Goal: Task Accomplishment & Management: Manage account settings

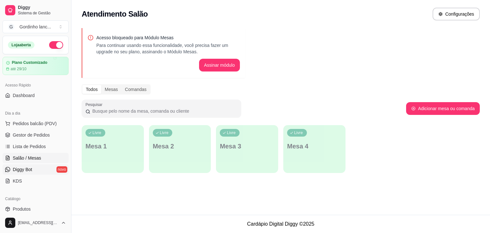
click at [32, 174] on link "Diggy Bot novo" at bounding box center [36, 169] width 66 height 10
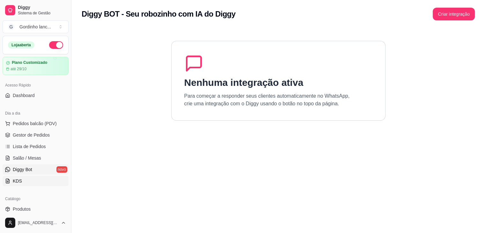
click at [28, 181] on link "KDS" at bounding box center [36, 181] width 66 height 10
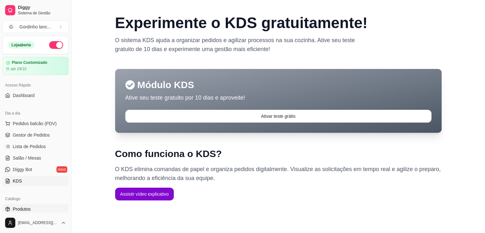
click at [25, 209] on span "Produtos" at bounding box center [22, 209] width 18 height 6
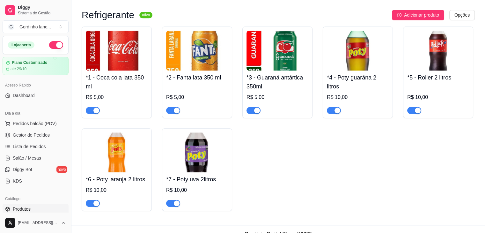
scroll to position [513, 0]
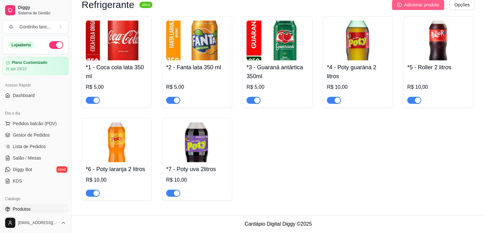
click at [407, 8] on button "Adicionar produto" at bounding box center [418, 5] width 52 height 10
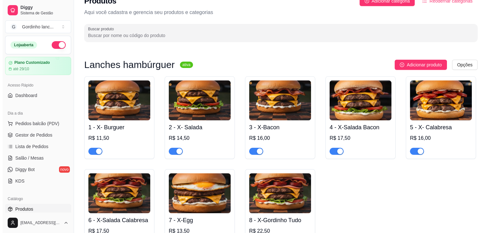
scroll to position [8, 0]
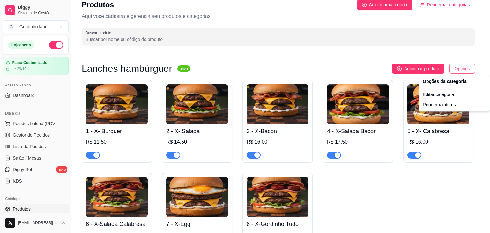
click at [462, 69] on html "Diggy Sistema de Gestão G Gordinho lanc ... Loja aberta Plano Customizado até 2…" at bounding box center [245, 108] width 490 height 233
click at [441, 98] on div "Editar categoria" at bounding box center [454, 94] width 68 height 10
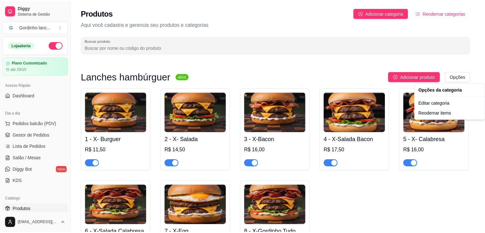
scroll to position [0, 0]
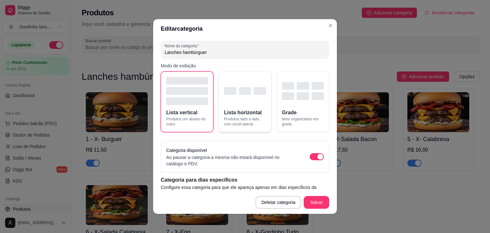
click at [254, 90] on div "button" at bounding box center [259, 91] width 12 height 8
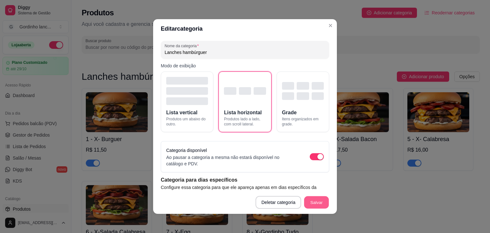
click at [319, 202] on button "Salvar" at bounding box center [316, 202] width 25 height 12
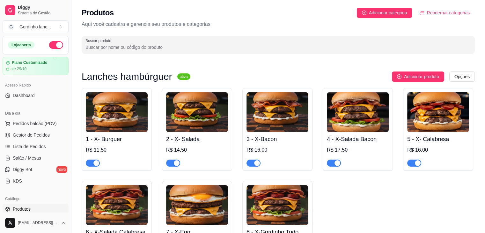
click at [424, 13] on icon "ordered-list" at bounding box center [422, 13] width 4 height 4
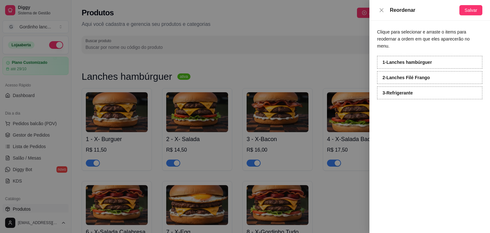
click at [416, 58] on div "1 - Lanches hambúrguer" at bounding box center [429, 62] width 105 height 13
click at [383, 10] on icon "close" at bounding box center [381, 10] width 5 height 5
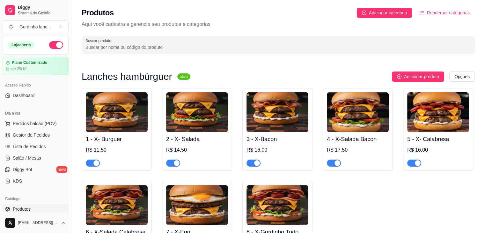
click at [116, 136] on h4 "1 - X- Burguer" at bounding box center [117, 138] width 62 height 9
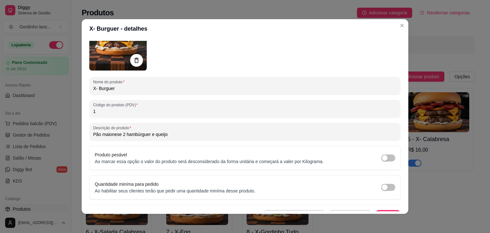
scroll to position [62, 0]
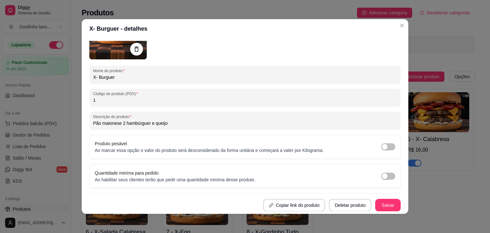
click at [398, 45] on div "Detalhes Preço e variações Disponibilidade Complementos Estoque Outros Nome do …" at bounding box center [245, 125] width 326 height 175
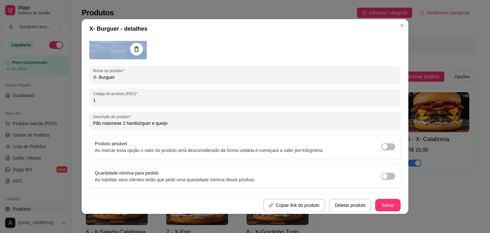
click at [398, 45] on div "Detalhes Preço e variações Disponibilidade Complementos Estoque Outros Nome do …" at bounding box center [245, 125] width 326 height 175
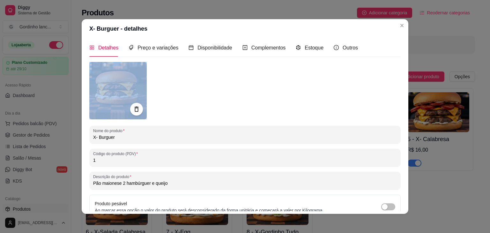
scroll to position [0, 0]
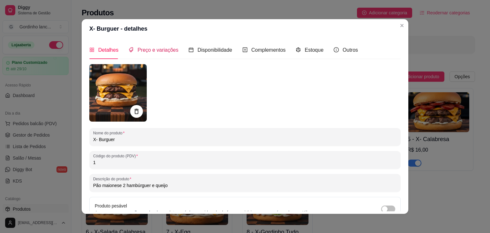
click at [146, 50] on span "Preço e variações" at bounding box center [157, 49] width 41 height 5
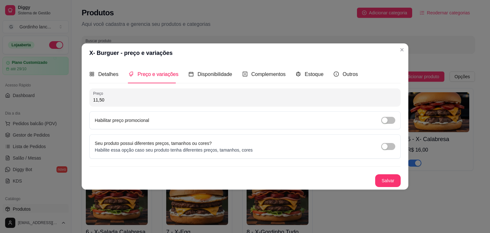
click at [115, 98] on input "11,50" at bounding box center [244, 100] width 303 height 6
type input "13,00"
click at [221, 71] on span "Disponibilidade" at bounding box center [214, 73] width 35 height 5
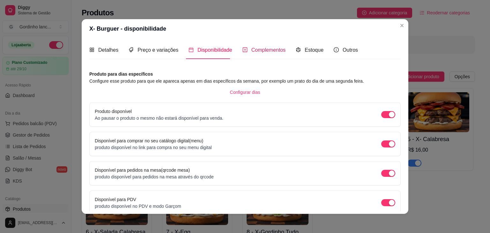
click at [272, 47] on span "Complementos" at bounding box center [268, 49] width 34 height 5
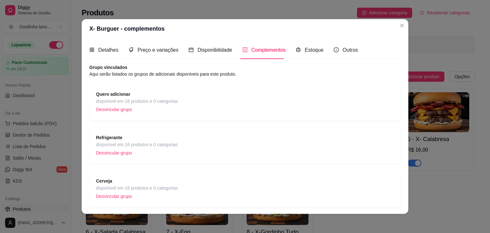
click at [203, 109] on div "Quero adicionar disponível em 16 produtos e 0 categorias Desvincular grupo" at bounding box center [245, 103] width 298 height 24
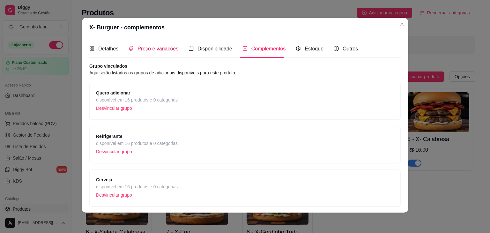
click at [166, 50] on span "Preço e variações" at bounding box center [157, 48] width 41 height 5
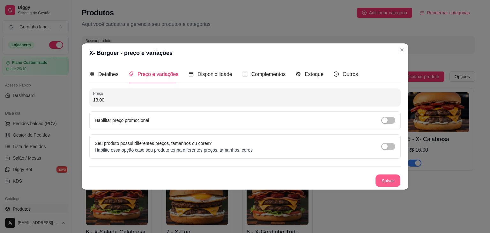
click at [391, 178] on button "Salvar" at bounding box center [387, 180] width 25 height 12
click at [391, 180] on button "Salvar" at bounding box center [387, 180] width 25 height 12
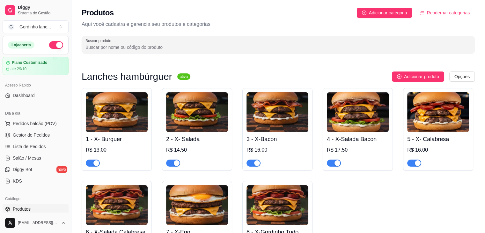
click at [184, 152] on div "R$ 14,50" at bounding box center [197, 150] width 62 height 8
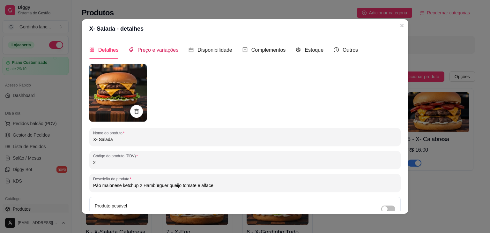
click at [164, 50] on span "Preço e variações" at bounding box center [157, 49] width 41 height 5
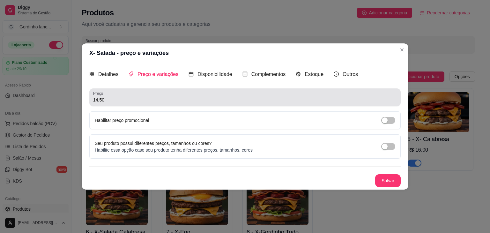
click at [125, 97] on input "14,50" at bounding box center [244, 100] width 303 height 6
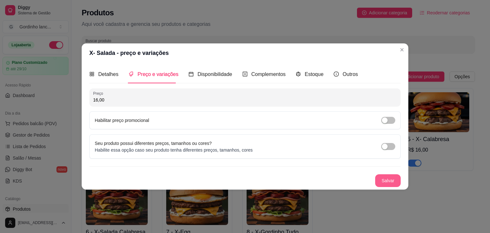
type input "16,00"
click at [377, 182] on button "Salvar" at bounding box center [387, 180] width 25 height 12
click at [389, 176] on button "Salvar" at bounding box center [387, 180] width 25 height 13
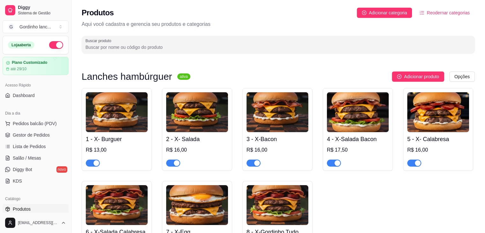
click at [272, 146] on div "3 - X-Bacon R$ 16,00" at bounding box center [277, 149] width 62 height 34
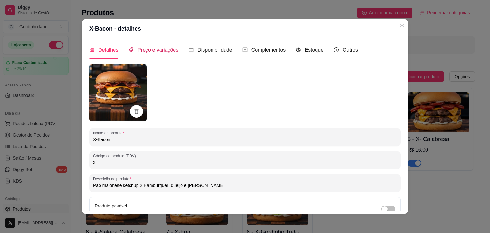
click at [168, 50] on span "Preço e variações" at bounding box center [157, 49] width 41 height 5
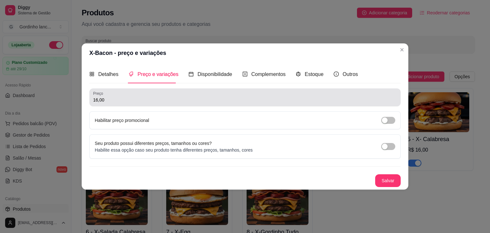
click at [171, 99] on input "16,00" at bounding box center [244, 100] width 303 height 6
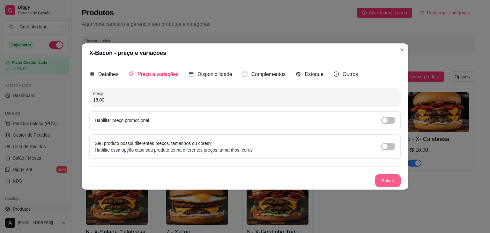
type input "18,00"
click at [388, 178] on button "Salvar" at bounding box center [387, 180] width 25 height 13
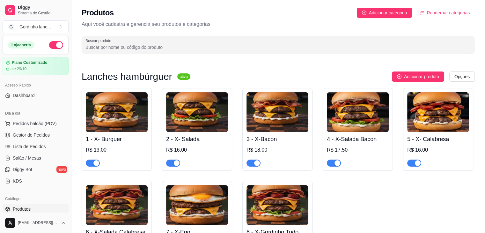
click at [363, 146] on div "4 - X-Salada Bacon R$ 17,50" at bounding box center [358, 149] width 62 height 34
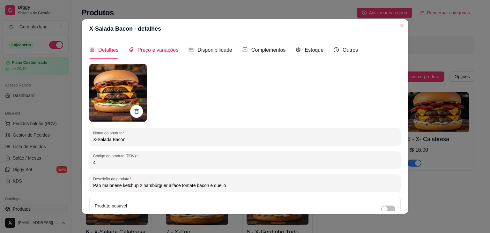
click at [153, 53] on div "Preço e variações" at bounding box center [153, 50] width 50 height 8
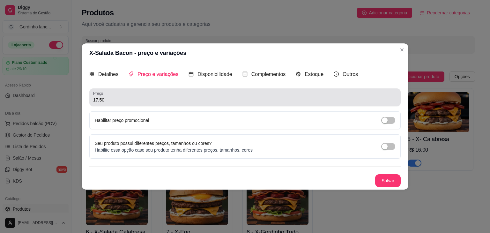
click at [145, 95] on div "17,50" at bounding box center [244, 97] width 303 height 13
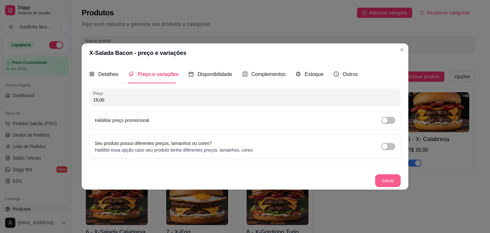
type input "19,00"
click at [395, 185] on button "Salvar" at bounding box center [387, 180] width 25 height 12
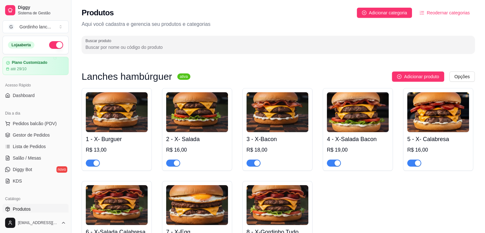
click at [427, 142] on h4 "5 - X- Calabresa" at bounding box center [438, 138] width 62 height 9
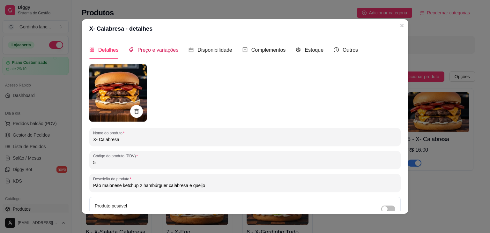
click at [140, 49] on span "Preço e variações" at bounding box center [157, 49] width 41 height 5
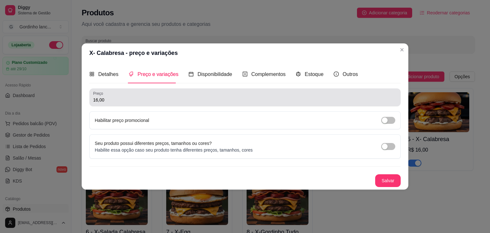
click at [148, 93] on div "16,00" at bounding box center [244, 97] width 303 height 13
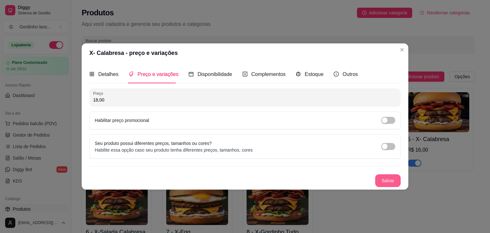
type input "18,00"
click at [393, 177] on button "Salvar" at bounding box center [387, 180] width 25 height 12
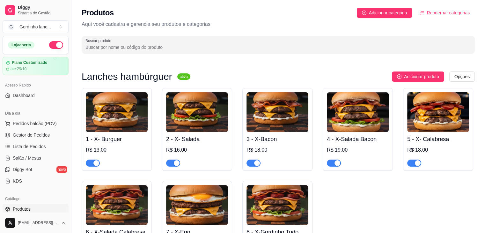
click at [132, 199] on img at bounding box center [117, 205] width 62 height 40
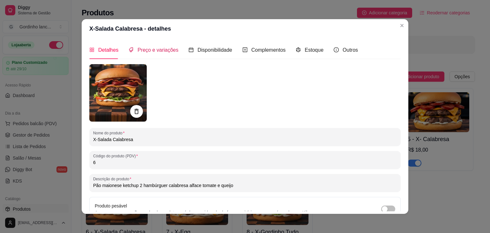
click at [162, 50] on span "Preço e variações" at bounding box center [157, 49] width 41 height 5
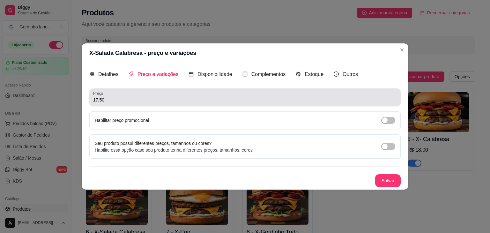
click at [143, 99] on input "17,50" at bounding box center [244, 100] width 303 height 6
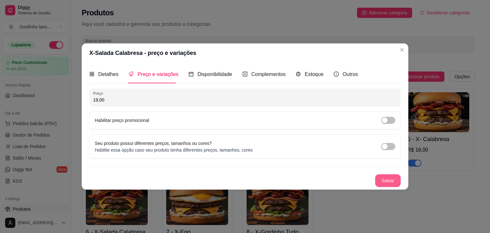
type input "19,00"
click at [380, 179] on button "Salvar" at bounding box center [387, 180] width 25 height 13
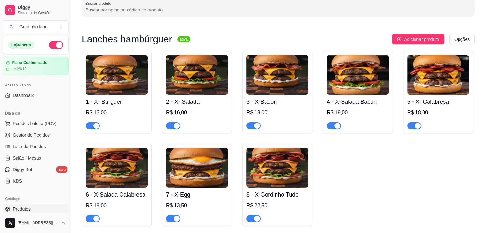
scroll to position [38, 0]
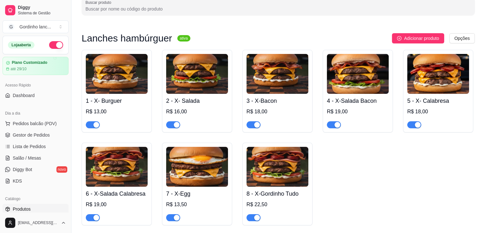
click at [215, 175] on img at bounding box center [197, 167] width 62 height 40
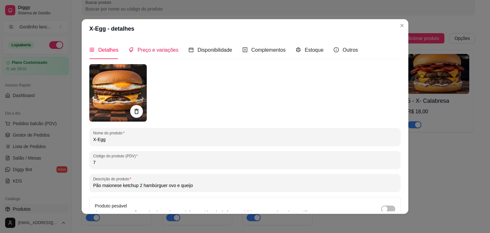
click at [158, 48] on span "Preço e variações" at bounding box center [157, 49] width 41 height 5
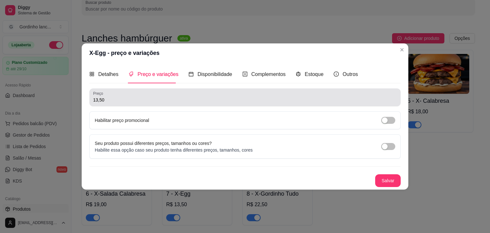
click at [141, 96] on div "13,50" at bounding box center [244, 97] width 303 height 13
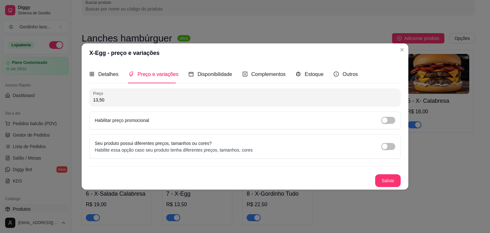
click at [356, 99] on input "13,50" at bounding box center [244, 100] width 303 height 6
type input "15,00"
click at [394, 175] on button "Salvar" at bounding box center [387, 180] width 25 height 12
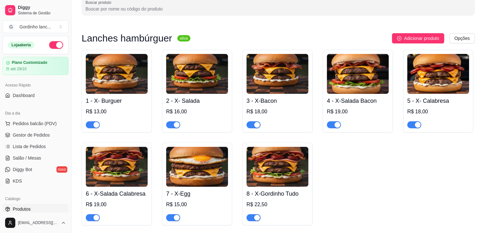
click at [254, 180] on img at bounding box center [277, 167] width 62 height 40
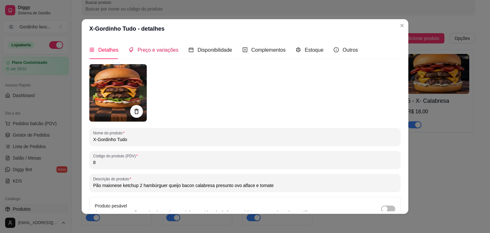
click at [156, 51] on span "Preço e variações" at bounding box center [157, 49] width 41 height 5
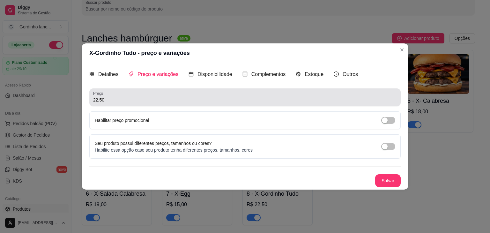
click at [129, 104] on div "Preço 22,50" at bounding box center [244, 97] width 311 height 18
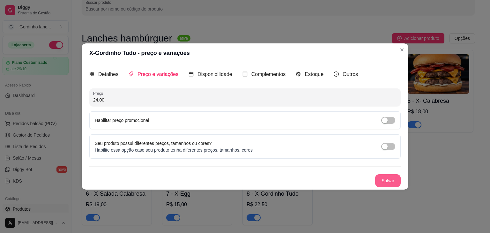
type input "24,00"
click at [398, 178] on button "Salvar" at bounding box center [387, 180] width 25 height 13
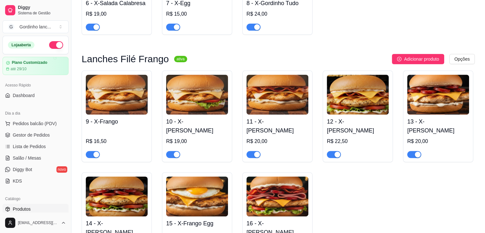
scroll to position [229, 0]
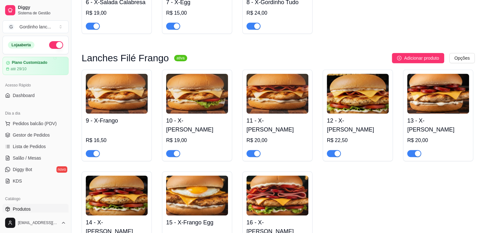
click at [98, 141] on div "R$ 16,50" at bounding box center [117, 140] width 62 height 8
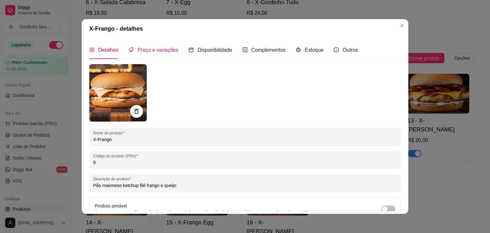
click at [152, 51] on span "Preço e variações" at bounding box center [157, 49] width 41 height 5
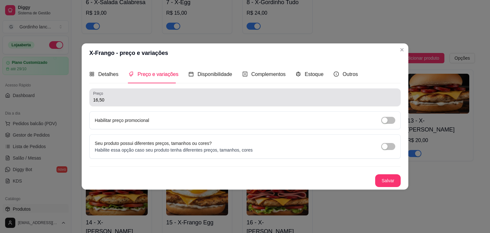
click at [134, 95] on div "16,50" at bounding box center [244, 97] width 303 height 13
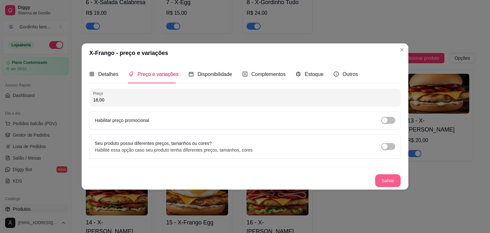
type input "18,00"
click at [387, 177] on button "Salvar" at bounding box center [387, 180] width 25 height 13
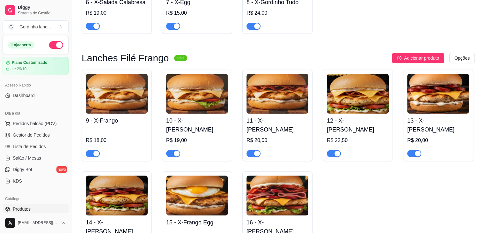
click at [184, 136] on div "R$ 19,00" at bounding box center [197, 146] width 62 height 20
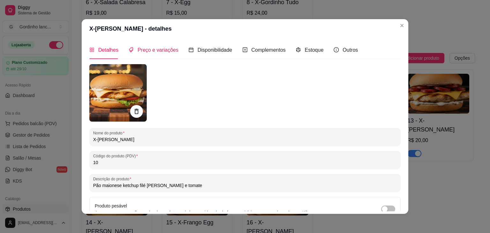
click at [157, 49] on span "Preço e variações" at bounding box center [157, 49] width 41 height 5
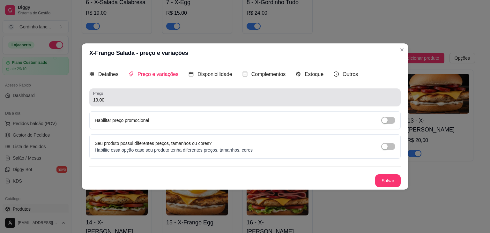
click at [156, 91] on div "19,00" at bounding box center [244, 97] width 303 height 13
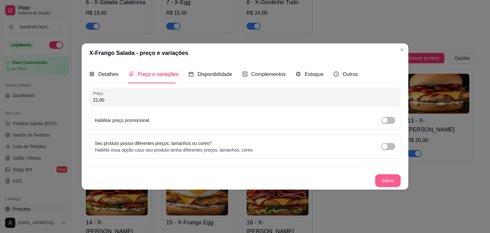
type input "21,00"
click at [388, 178] on button "Salvar" at bounding box center [387, 180] width 25 height 13
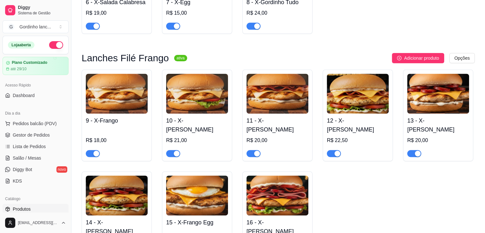
click at [254, 136] on div "R$ 20,00" at bounding box center [277, 146] width 62 height 20
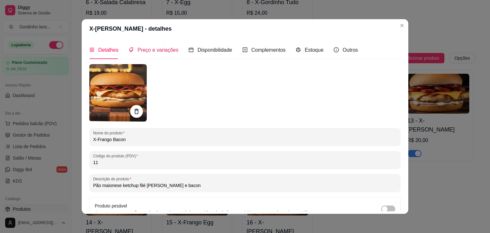
click at [157, 47] on span "Preço e variações" at bounding box center [157, 49] width 41 height 5
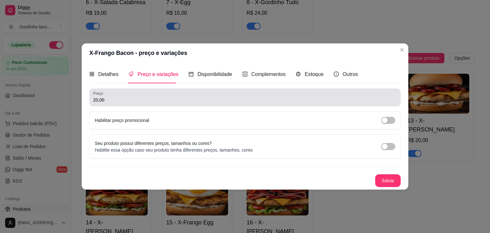
click at [157, 90] on div "Preço 20,00" at bounding box center [244, 97] width 311 height 18
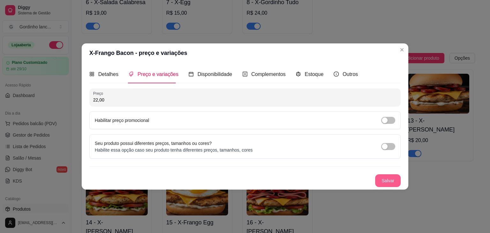
type input "22,00"
click at [384, 182] on button "Salvar" at bounding box center [387, 180] width 25 height 12
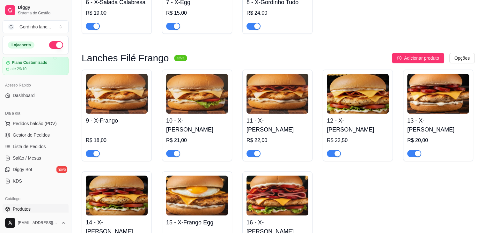
click at [362, 111] on img at bounding box center [358, 94] width 62 height 40
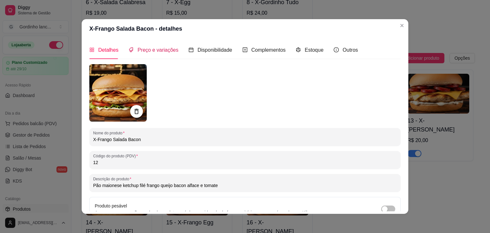
click at [147, 51] on span "Preço e variações" at bounding box center [157, 49] width 41 height 5
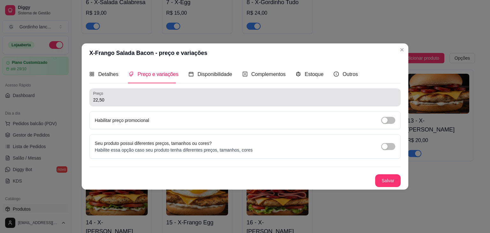
click at [150, 98] on input "22,50" at bounding box center [244, 100] width 303 height 6
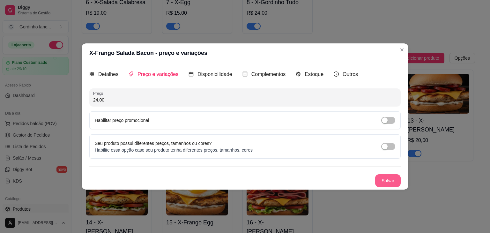
type input "24,00"
click at [395, 178] on button "Salvar" at bounding box center [387, 180] width 25 height 12
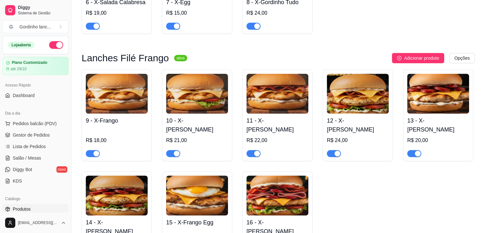
click at [423, 125] on h4 "13 - X-[PERSON_NAME]" at bounding box center [438, 125] width 62 height 18
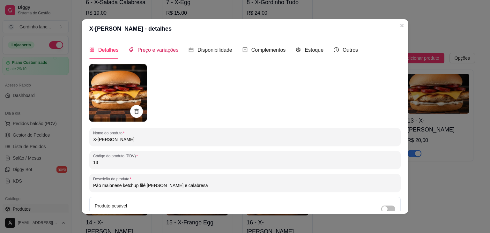
click at [153, 53] on span "Preço e variações" at bounding box center [157, 49] width 41 height 5
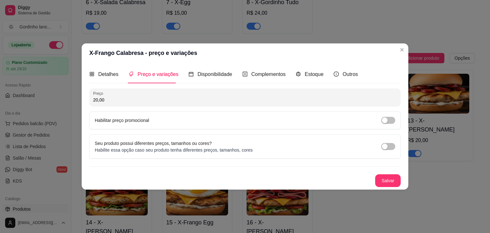
click at [150, 53] on header "X-Frango Calabresa - preço e variações" at bounding box center [245, 52] width 326 height 19
click at [138, 50] on header "X-Frango Calabresa - preço e variações" at bounding box center [245, 52] width 326 height 19
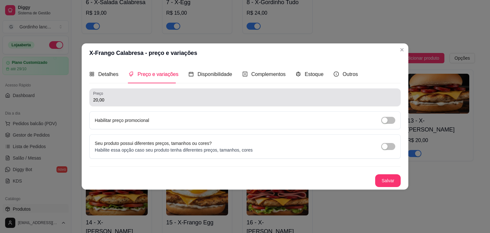
click at [124, 96] on div "20,00" at bounding box center [244, 97] width 303 height 13
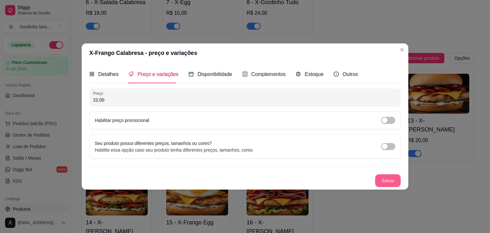
type input "22,00"
click at [396, 180] on button "Salvar" at bounding box center [387, 180] width 25 height 12
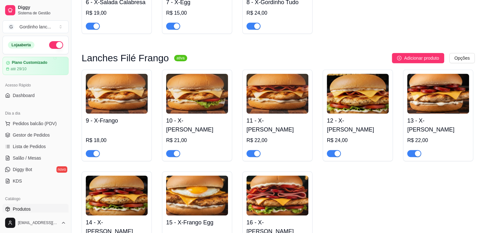
click at [132, 208] on img at bounding box center [117, 195] width 62 height 40
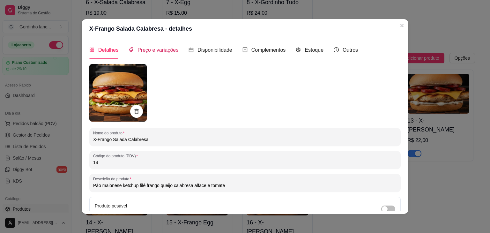
click at [142, 50] on span "Preço e variações" at bounding box center [157, 49] width 41 height 5
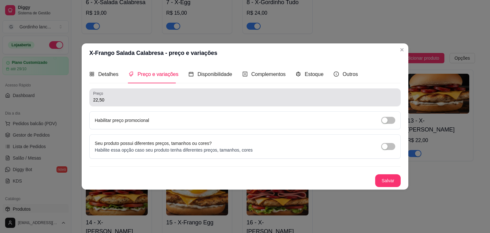
click at [147, 93] on div "22,50" at bounding box center [244, 97] width 303 height 13
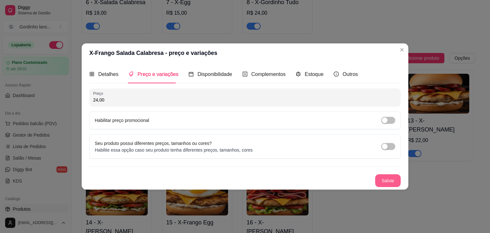
type input "24,00"
click at [396, 180] on button "Salvar" at bounding box center [387, 180] width 25 height 13
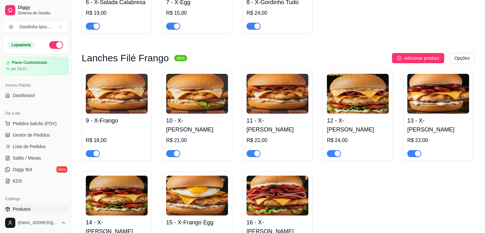
click at [185, 197] on img at bounding box center [197, 195] width 62 height 40
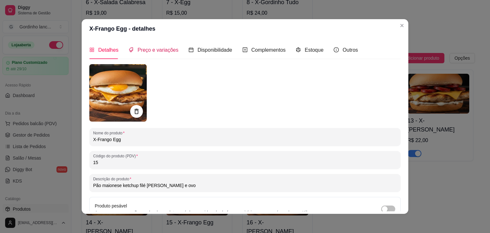
click at [157, 52] on span "Preço e variações" at bounding box center [157, 49] width 41 height 5
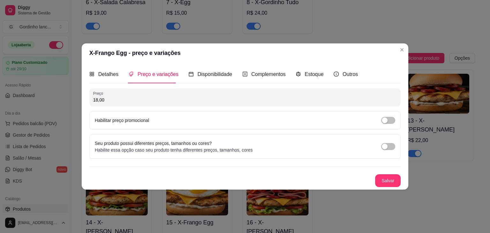
click at [132, 100] on input "18,00" at bounding box center [244, 100] width 303 height 6
type input "20,00"
click at [389, 181] on button "Salvar" at bounding box center [387, 180] width 25 height 13
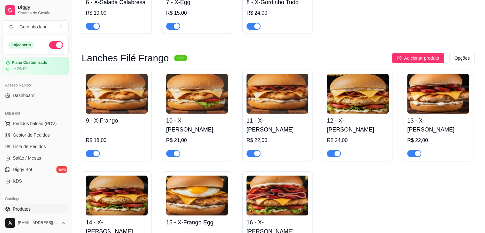
scroll to position [433, 0]
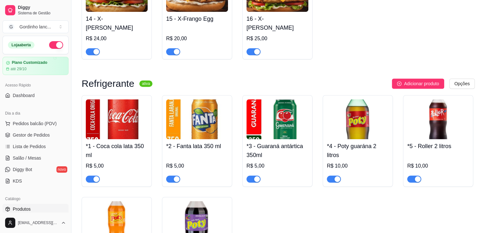
click at [287, 25] on div "16 - X-Frango Tudo R$ 25,00" at bounding box center [277, 33] width 62 height 43
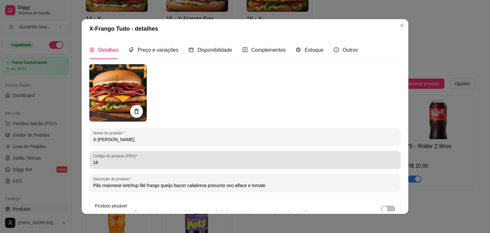
click at [184, 154] on div "16" at bounding box center [244, 159] width 303 height 13
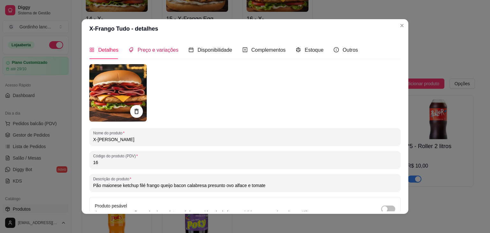
click at [145, 51] on span "Preço e variações" at bounding box center [157, 49] width 41 height 5
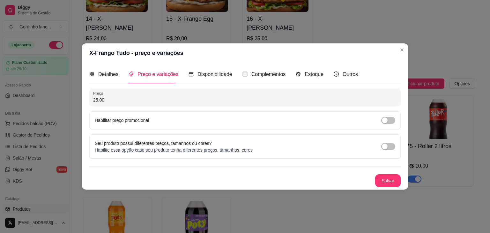
click at [148, 97] on input "25,00" at bounding box center [244, 100] width 303 height 6
type input "27,00"
click at [377, 179] on button "Salvar" at bounding box center [387, 180] width 25 height 12
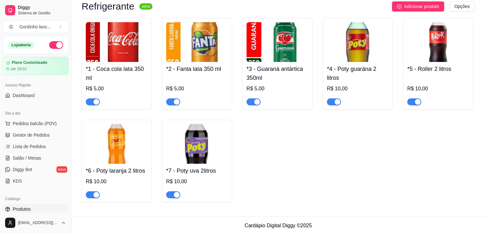
scroll to position [513, 0]
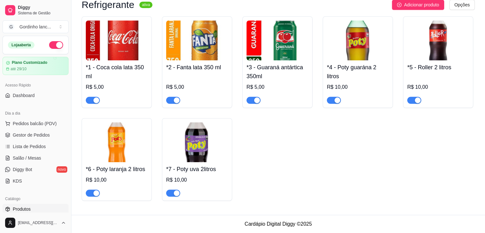
click at [51, 46] on button "button" at bounding box center [56, 45] width 14 height 8
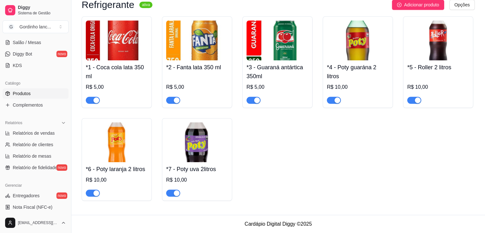
scroll to position [127, 0]
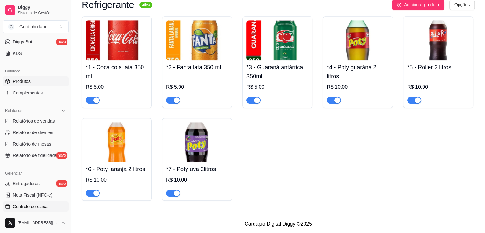
click at [37, 207] on span "Controle de caixa" at bounding box center [30, 206] width 35 height 6
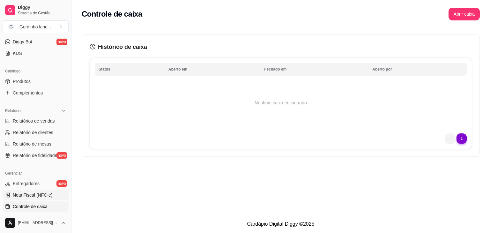
click at [38, 193] on span "Nota Fiscal (NFC-e)" at bounding box center [33, 195] width 40 height 6
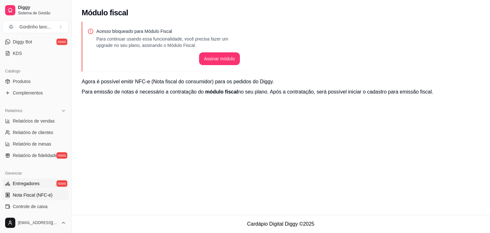
click at [24, 183] on span "Entregadores" at bounding box center [26, 183] width 27 height 6
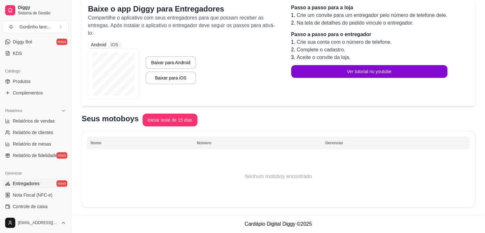
scroll to position [115, 0]
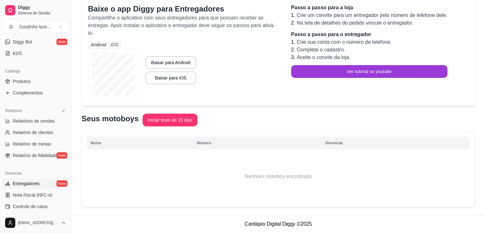
click at [357, 72] on button "Ver tutorial no youtube" at bounding box center [369, 71] width 156 height 13
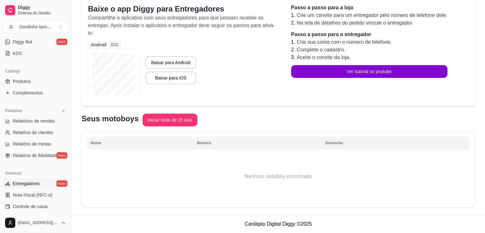
click at [285, 171] on td "Nenhum motoboy encontrado" at bounding box center [278, 176] width 383 height 51
click at [163, 123] on button "Iniciar teste de 15 dias" at bounding box center [169, 119] width 55 height 13
click at [183, 122] on button "Convidar entregador" at bounding box center [167, 119] width 51 height 13
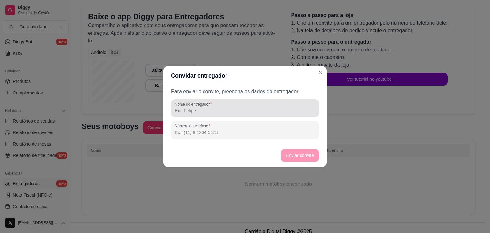
click at [215, 114] on div at bounding box center [245, 108] width 140 height 13
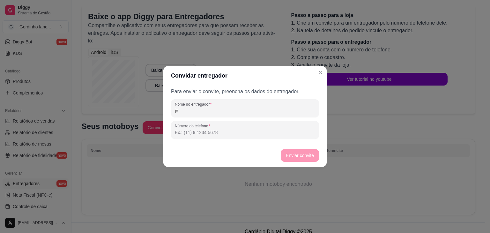
type input "j"
click at [186, 114] on div "[PERSON_NAME]" at bounding box center [245, 108] width 140 height 13
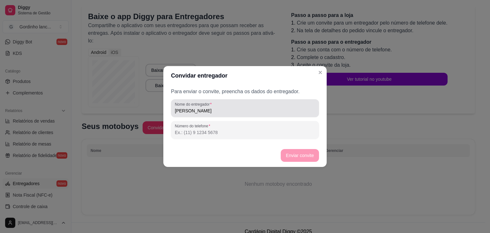
click at [186, 114] on div "[PERSON_NAME]" at bounding box center [245, 108] width 140 height 13
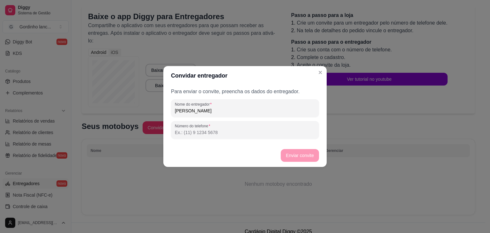
click at [187, 112] on input "[PERSON_NAME]" at bounding box center [245, 110] width 140 height 6
click at [199, 112] on input "[PERSON_NAME]" at bounding box center [245, 110] width 140 height 6
click at [191, 113] on input "[PERSON_NAME]" at bounding box center [245, 110] width 140 height 6
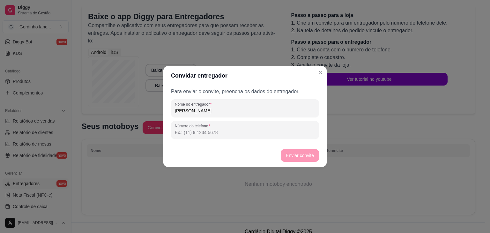
click at [191, 113] on input "[PERSON_NAME]" at bounding box center [245, 110] width 140 height 6
click at [199, 108] on input "[PERSON_NAME]" at bounding box center [245, 110] width 140 height 6
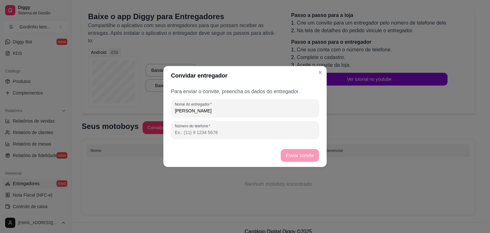
click at [185, 111] on input "[PERSON_NAME]" at bounding box center [245, 110] width 140 height 6
click at [186, 110] on input "[PERSON_NAME]" at bounding box center [245, 110] width 140 height 6
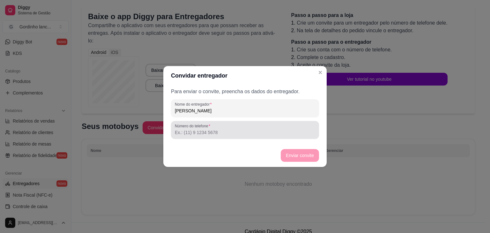
type input "[PERSON_NAME]"
click at [232, 129] on input "Número do telefone" at bounding box center [245, 132] width 140 height 6
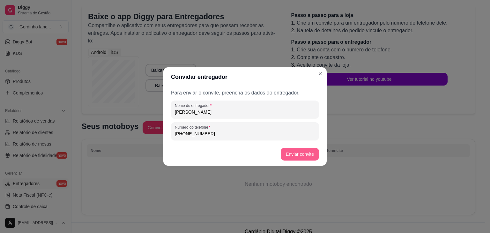
type input "[PHONE_NUMBER]"
click at [295, 153] on button "Enviar convite" at bounding box center [299, 154] width 38 height 13
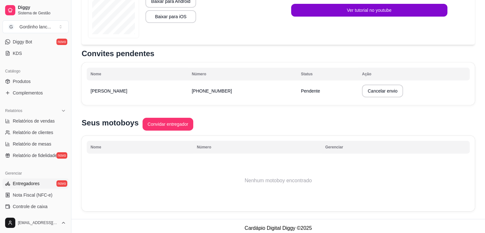
scroll to position [183, 0]
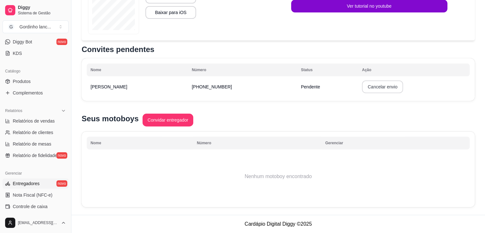
click at [363, 88] on button "Cancelar envio" at bounding box center [382, 86] width 41 height 13
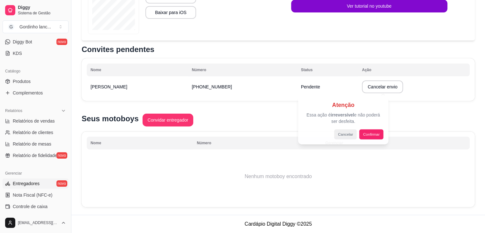
click at [363, 88] on div at bounding box center [242, 116] width 485 height 233
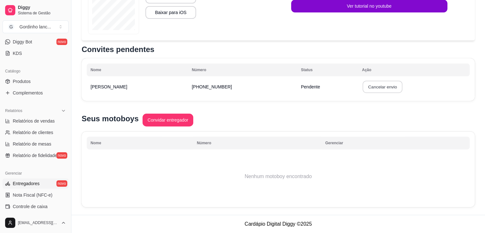
click at [363, 88] on button "Cancelar envio" at bounding box center [382, 87] width 40 height 12
click at [366, 134] on button "Confirmar" at bounding box center [371, 133] width 23 height 10
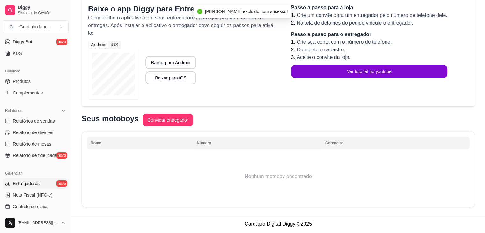
scroll to position [115, 0]
click at [204, 121] on div "Seus motoboys Convidar entregador" at bounding box center [278, 120] width 393 height 14
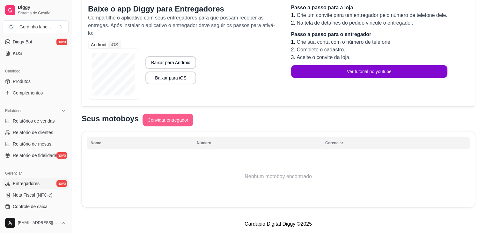
click at [189, 122] on button "Convidar entregador" at bounding box center [167, 119] width 51 height 13
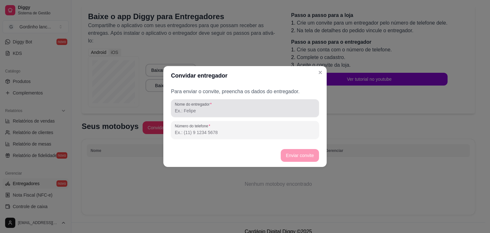
click at [195, 111] on input "Nome do entregador" at bounding box center [245, 110] width 140 height 6
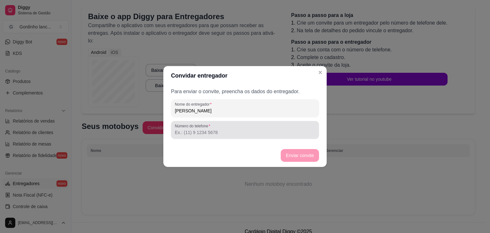
type input "[PERSON_NAME]"
click at [201, 124] on label "Número do telefone" at bounding box center [194, 125] width 38 height 5
click at [201, 129] on input "Número do telefone" at bounding box center [245, 132] width 140 height 6
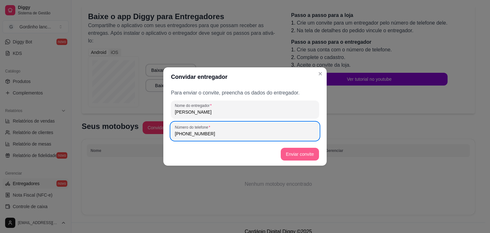
type input "[PHONE_NUMBER]"
click at [310, 156] on button "Enviar convite" at bounding box center [299, 154] width 38 height 13
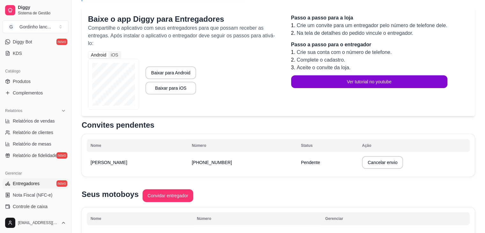
click at [281, 78] on div "Baixe o app Diggy para Entregadores Compartilhe o aplicativo com seus entregado…" at bounding box center [278, 62] width 380 height 96
click at [170, 74] on button "Baixar para Android" at bounding box center [170, 72] width 51 height 13
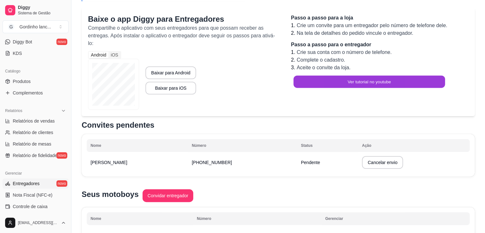
click at [359, 81] on button "Ver tutorial no youtube" at bounding box center [368, 82] width 151 height 12
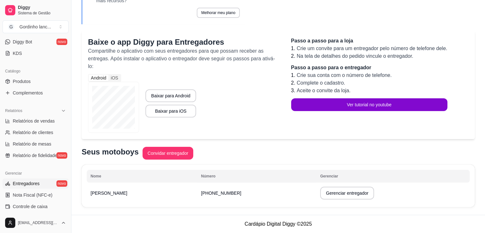
scroll to position [84, 0]
click at [321, 195] on button "Gerenciar entregador" at bounding box center [347, 193] width 52 height 12
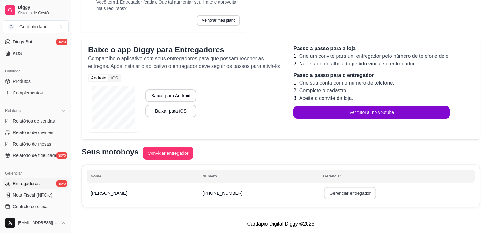
select select "30"
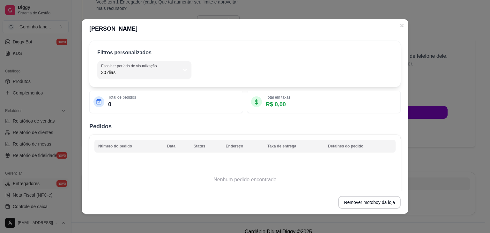
click at [277, 104] on p "R$ 0,00" at bounding box center [277, 104] width 25 height 9
drag, startPoint x: 277, startPoint y: 104, endPoint x: 272, endPoint y: 114, distance: 11.4
click at [272, 114] on div "Filtros personalizados 30 Escolher período de visualização Hoje Ontem 7 dias 15…" at bounding box center [245, 114] width 326 height 152
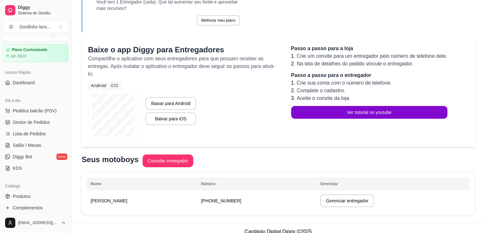
scroll to position [0, 0]
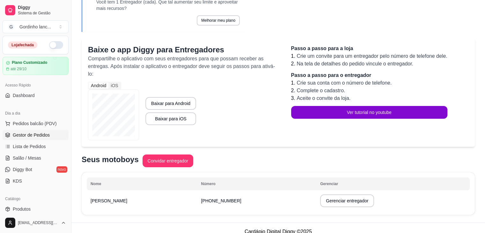
click at [37, 136] on span "Gestor de Pedidos" at bounding box center [31, 135] width 37 height 6
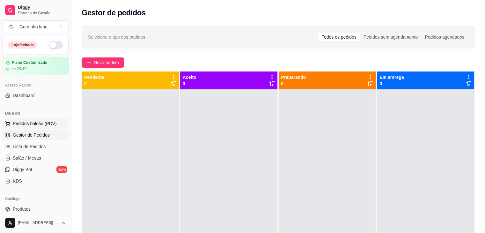
click at [38, 125] on span "Pedidos balcão (PDV)" at bounding box center [35, 123] width 44 height 6
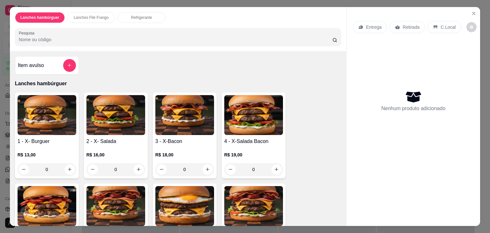
click at [374, 24] on p "Entrega" at bounding box center [374, 27] width 16 height 6
click at [67, 167] on div "0" at bounding box center [47, 169] width 59 height 13
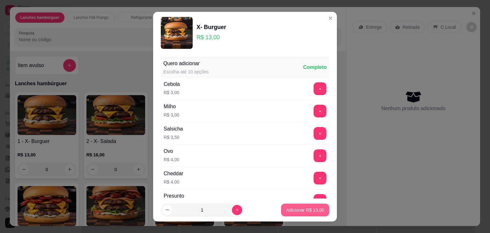
click at [302, 213] on button "Adicionar R$ 13,00" at bounding box center [305, 209] width 48 height 13
type input "1"
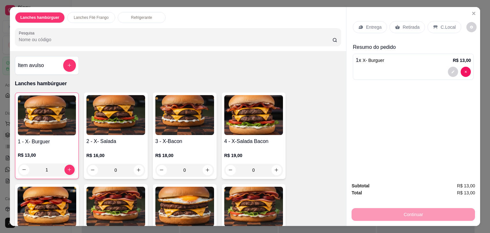
click at [276, 169] on div "0" at bounding box center [253, 169] width 59 height 13
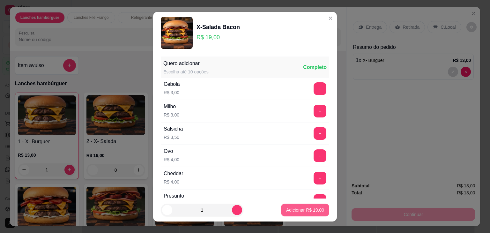
click at [298, 212] on p "Adicionar R$ 19,00" at bounding box center [305, 210] width 38 height 6
type input "1"
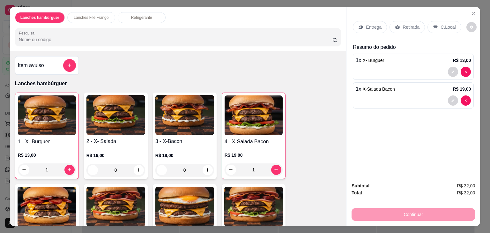
click at [430, 199] on div "Subtotal R$ 32,00 Total R$ 32,00 Continuar" at bounding box center [412, 201] width 123 height 39
click at [374, 25] on p "Entrega" at bounding box center [374, 27] width 16 height 6
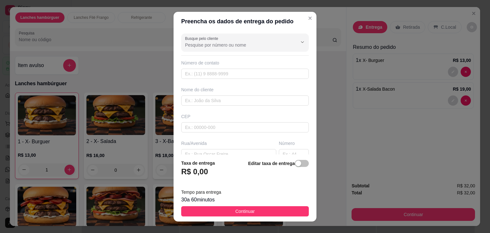
click at [194, 171] on h3 "R$ 0,00" at bounding box center [194, 171] width 27 height 10
click at [297, 166] on span "button" at bounding box center [301, 163] width 14 height 7
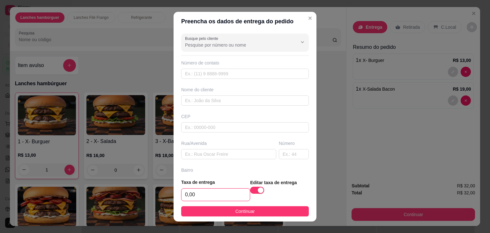
click at [183, 195] on input "0,00" at bounding box center [215, 194] width 68 height 12
click at [185, 195] on input "0,00" at bounding box center [215, 194] width 68 height 12
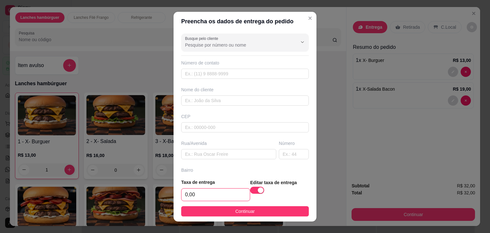
click at [185, 195] on input "0,00" at bounding box center [215, 194] width 68 height 12
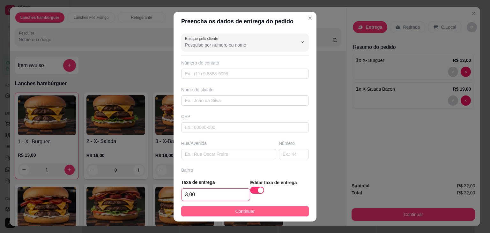
type input "3,00"
click at [268, 207] on button "Continuar" at bounding box center [244, 211] width 127 height 10
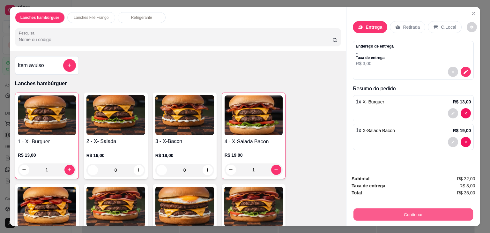
click at [447, 209] on button "Continuar" at bounding box center [413, 214] width 120 height 12
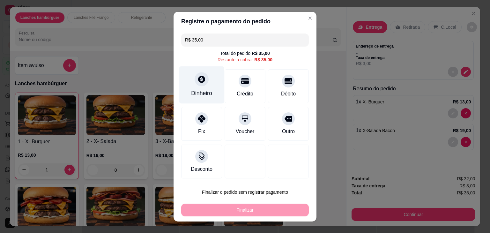
click at [210, 92] on div "Dinheiro" at bounding box center [201, 84] width 45 height 37
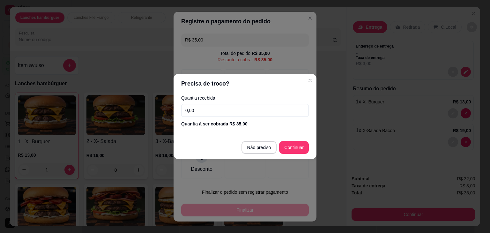
click at [221, 106] on input "0,00" at bounding box center [244, 110] width 127 height 13
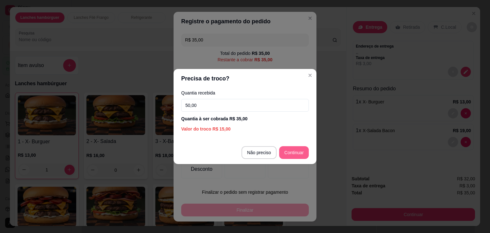
type input "50,00"
type input "R$ 0,00"
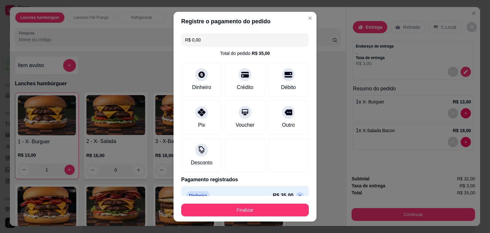
scroll to position [11, 0]
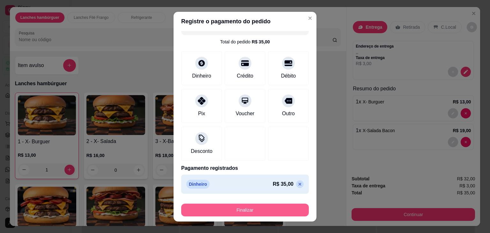
click at [289, 207] on button "Finalizar" at bounding box center [244, 209] width 127 height 13
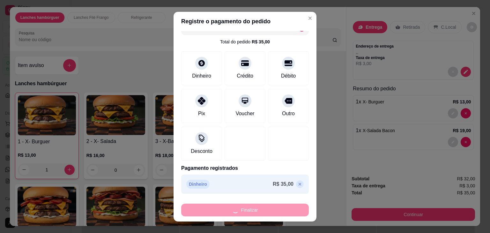
type input "0"
type input "-R$ 35,00"
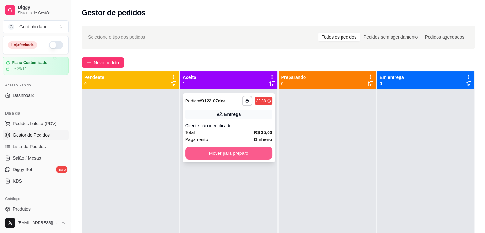
click at [246, 147] on button "Mover para preparo" at bounding box center [228, 153] width 87 height 13
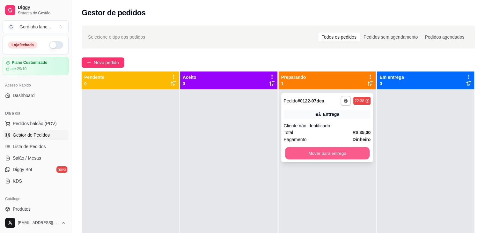
click at [339, 149] on button "Mover para entrega" at bounding box center [327, 153] width 84 height 12
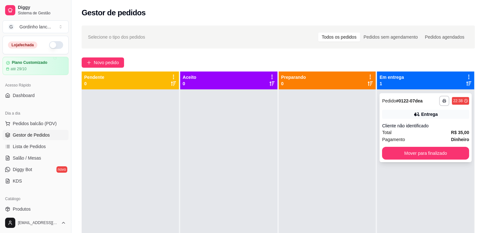
click at [449, 117] on div "Entrega" at bounding box center [425, 114] width 87 height 9
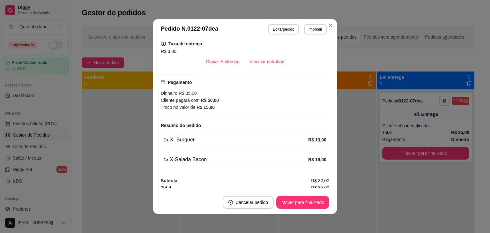
scroll to position [101, 0]
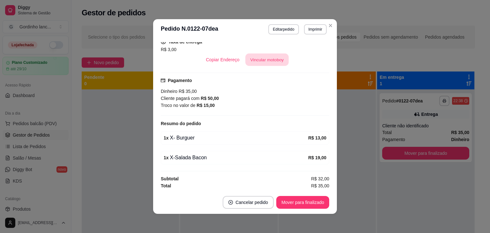
click at [272, 61] on button "Vincular motoboy" at bounding box center [266, 60] width 43 height 12
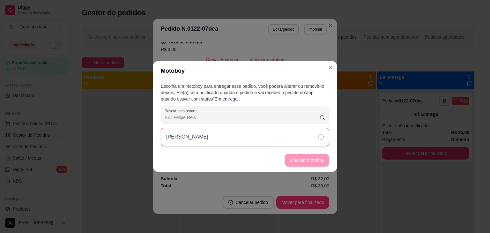
click at [276, 135] on div "[PERSON_NAME]" at bounding box center [245, 136] width 168 height 18
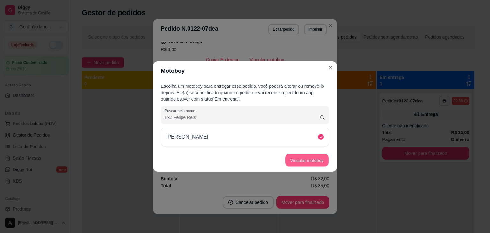
click at [298, 156] on button "Vincular motoboy" at bounding box center [306, 160] width 43 height 12
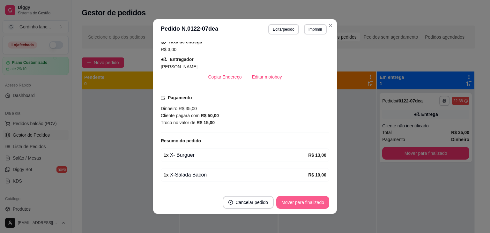
click at [307, 200] on button "Mover para finalizado" at bounding box center [302, 202] width 53 height 13
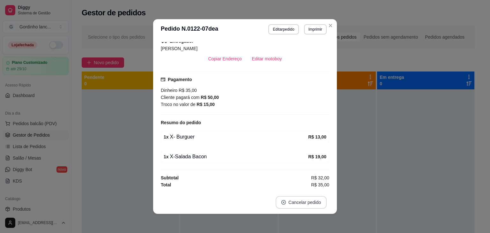
scroll to position [74, 0]
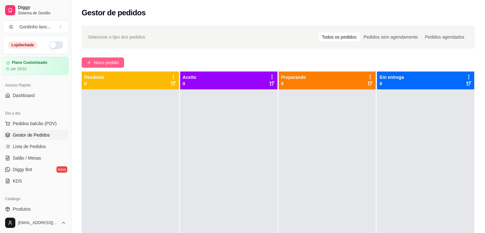
click at [106, 62] on span "Novo pedido" at bounding box center [106, 62] width 25 height 7
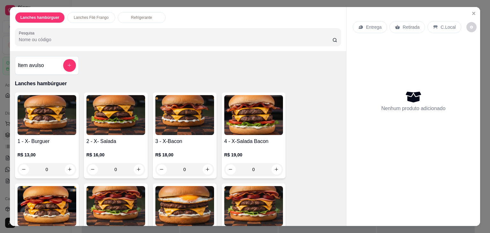
click at [69, 168] on div "0" at bounding box center [47, 169] width 59 height 13
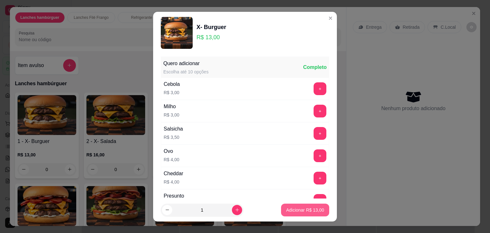
click at [301, 210] on p "Adicionar R$ 13,00" at bounding box center [305, 210] width 38 height 6
type input "1"
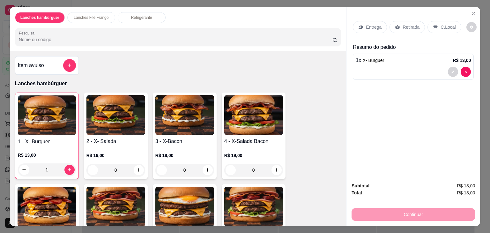
click at [207, 169] on div "0" at bounding box center [184, 169] width 59 height 13
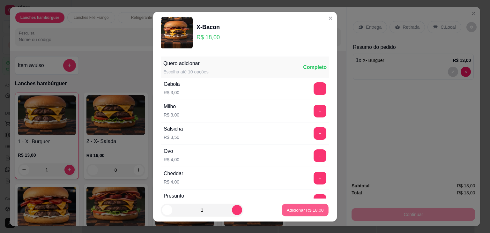
click at [314, 214] on button "Adicionar R$ 18,00" at bounding box center [304, 209] width 47 height 12
type input "1"
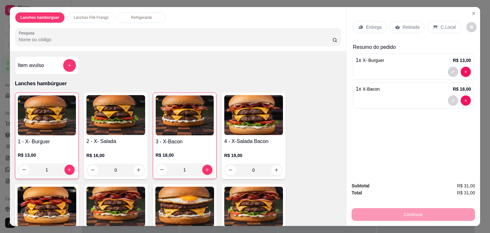
click at [366, 26] on p "Entrega" at bounding box center [374, 27] width 16 height 6
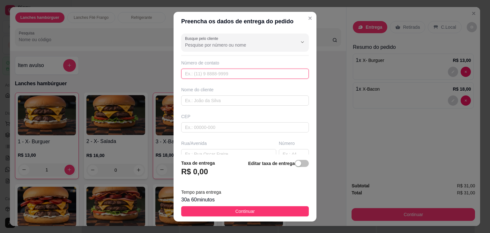
click at [205, 73] on input "text" at bounding box center [244, 74] width 127 height 10
type input "[PHONE_NUMBER]"
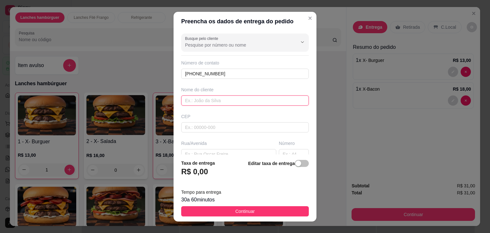
click at [226, 101] on input "text" at bounding box center [244, 100] width 127 height 10
type input "[PERSON_NAME]"
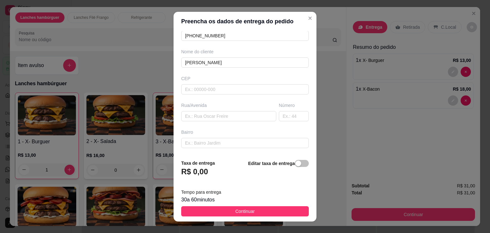
scroll to position [38, 0]
click at [219, 88] on input "text" at bounding box center [244, 89] width 127 height 10
type input "16377718"
type input "Rua Doutor [PERSON_NAME]"
type input "Jardim Paulistano"
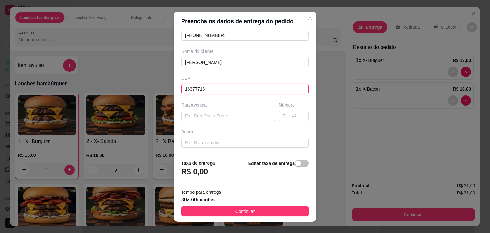
type input "Promissão"
type input "16377718"
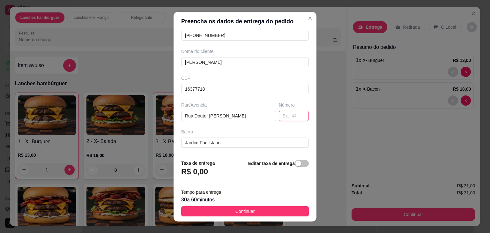
click at [286, 114] on input "text" at bounding box center [294, 116] width 30 height 10
type input "10"
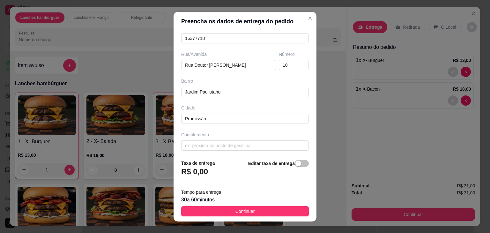
scroll to position [89, 0]
click at [232, 87] on input "Jardim Paulistano" at bounding box center [244, 91] width 127 height 10
type input "J"
type input "[GEOGRAPHIC_DATA]"
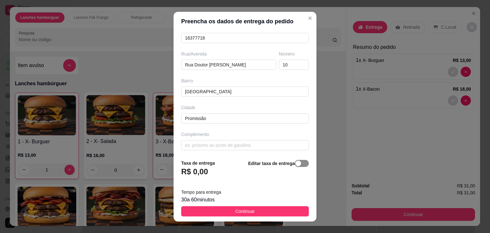
click at [294, 163] on button "button" at bounding box center [301, 163] width 14 height 7
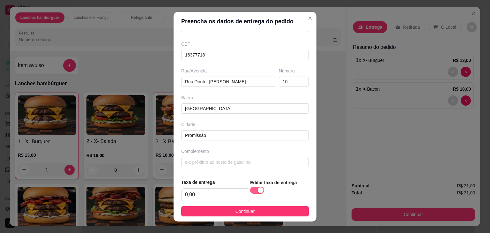
scroll to position [71, 0]
click at [185, 195] on input "0,00" at bounding box center [215, 194] width 68 height 12
type input "3,00"
click at [235, 163] on input "text" at bounding box center [244, 163] width 127 height 10
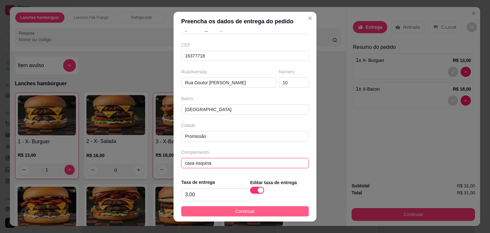
type input "casa esquina"
click at [261, 207] on button "Continuar" at bounding box center [244, 211] width 127 height 10
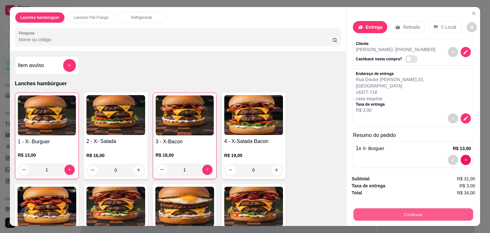
click at [452, 210] on button "Continuar" at bounding box center [413, 214] width 120 height 12
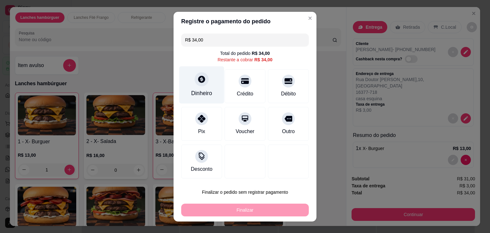
click at [213, 75] on div "Dinheiro" at bounding box center [201, 84] width 45 height 37
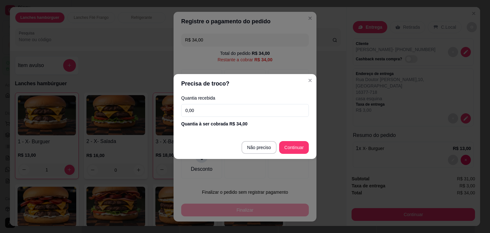
click at [238, 112] on input "0,00" at bounding box center [244, 110] width 127 height 13
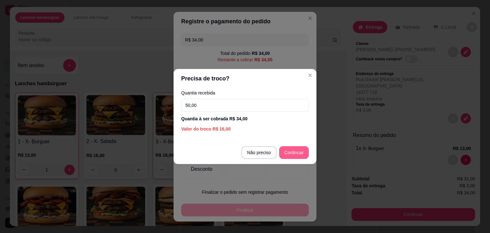
type input "50,00"
type input "R$ 0,00"
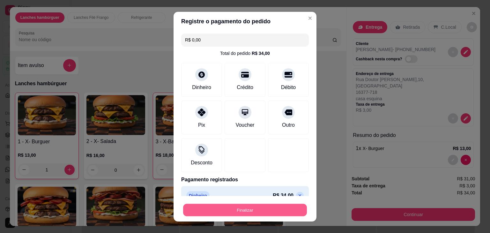
click at [259, 208] on button "Finalizar" at bounding box center [245, 209] width 124 height 12
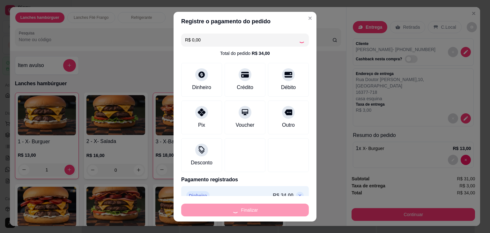
type input "0"
type input "-R$ 34,00"
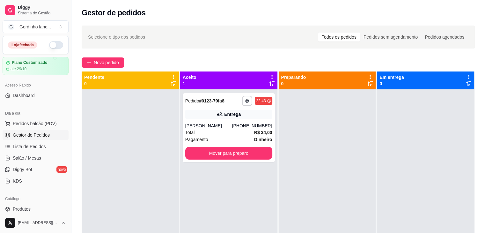
click at [259, 208] on div "**********" at bounding box center [228, 205] width 97 height 233
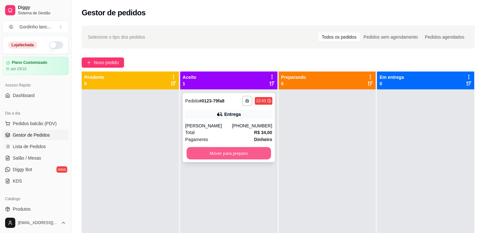
click at [243, 152] on button "Mover para preparo" at bounding box center [228, 153] width 84 height 12
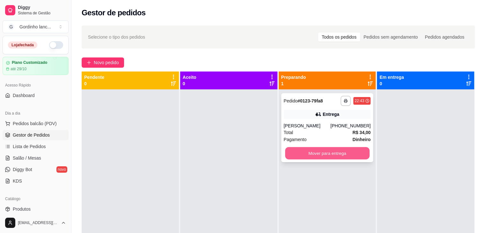
click at [307, 149] on button "Mover para entrega" at bounding box center [327, 153] width 84 height 12
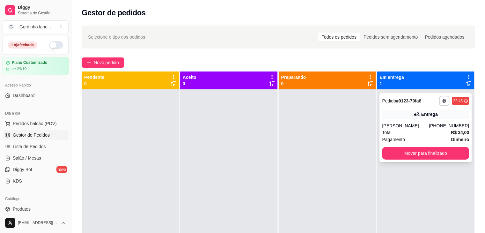
click at [437, 128] on div "[PHONE_NUMBER]" at bounding box center [449, 125] width 40 height 6
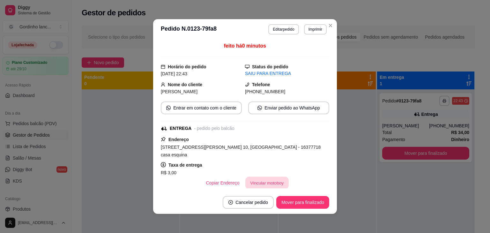
click at [273, 177] on button "Vincular motoboy" at bounding box center [266, 183] width 43 height 12
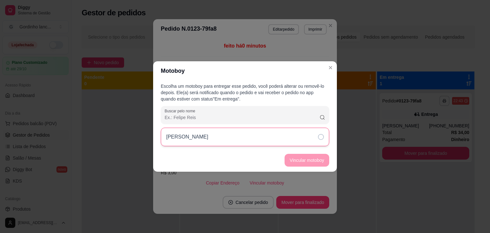
click at [312, 134] on div "[PERSON_NAME]" at bounding box center [245, 136] width 168 height 18
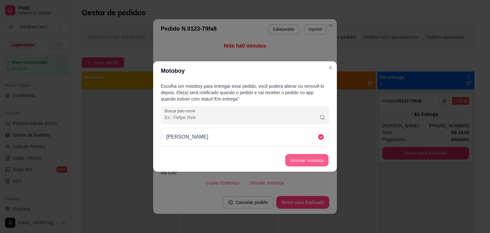
click at [313, 155] on button "Vincular motoboy" at bounding box center [306, 160] width 43 height 12
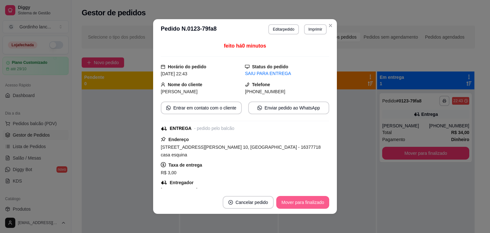
click at [316, 202] on button "Mover para finalizado" at bounding box center [302, 202] width 53 height 13
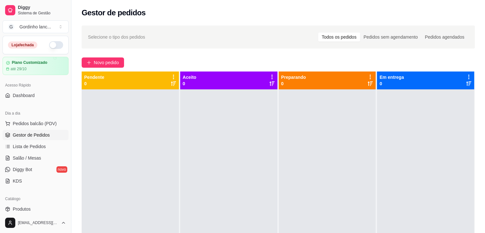
click at [333, 34] on div "Todos os pedidos" at bounding box center [339, 37] width 42 height 9
click at [318, 33] on input "Todos os pedidos" at bounding box center [318, 33] width 0 height 0
click at [333, 34] on div "Todos os pedidos" at bounding box center [339, 37] width 42 height 9
click at [318, 33] on input "Todos os pedidos" at bounding box center [318, 33] width 0 height 0
click at [334, 37] on div "Todos os pedidos" at bounding box center [339, 37] width 42 height 9
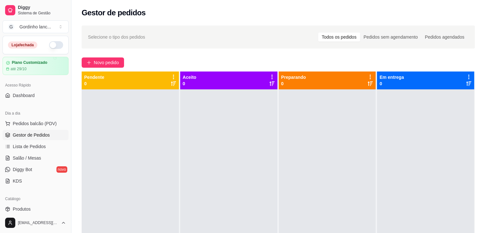
click at [318, 33] on input "Todos os pedidos" at bounding box center [318, 33] width 0 height 0
click at [334, 37] on div "Todos os pedidos" at bounding box center [339, 37] width 42 height 9
click at [318, 33] on input "Todos os pedidos" at bounding box center [318, 33] width 0 height 0
click at [40, 122] on span "Pedidos balcão (PDV)" at bounding box center [35, 123] width 44 height 6
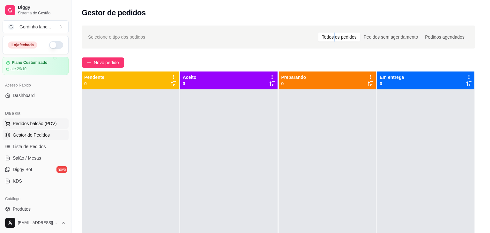
click at [40, 122] on img at bounding box center [47, 115] width 59 height 40
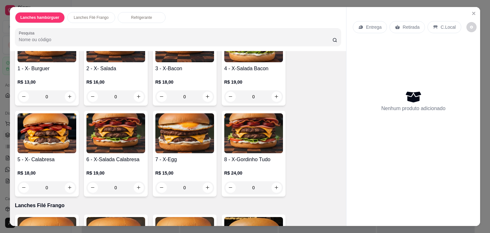
scroll to position [76, 0]
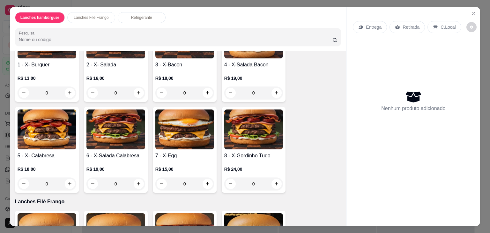
click at [382, 24] on div "Entrega" at bounding box center [369, 27] width 34 height 12
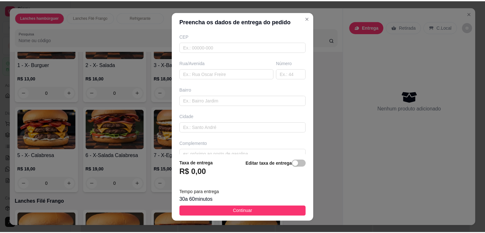
scroll to position [91, 0]
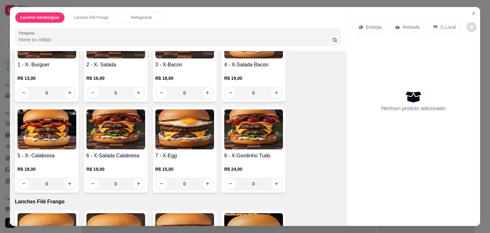
click at [469, 25] on icon "decrease-product-quantity" at bounding box center [470, 26] width 3 height 3
click at [471, 11] on icon "Close" at bounding box center [473, 13] width 5 height 5
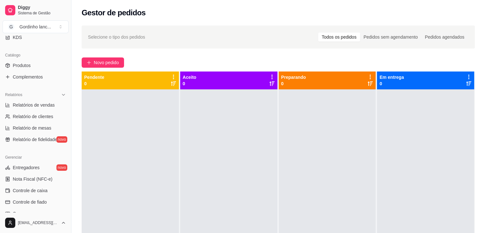
scroll to position [153, 0]
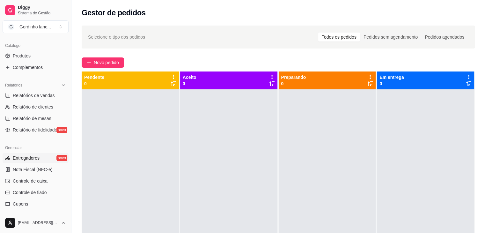
click at [23, 157] on span "Entregadores" at bounding box center [26, 158] width 27 height 6
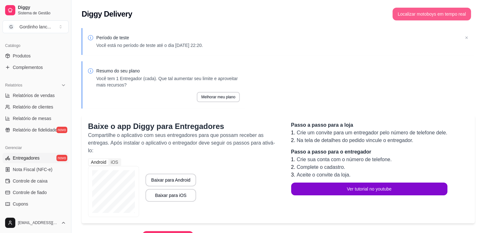
click at [425, 15] on button "Localizar motoboys em tempo real" at bounding box center [431, 14] width 78 height 13
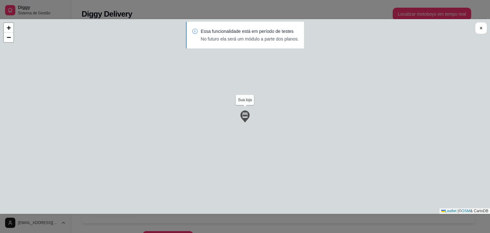
click at [246, 103] on div "Sua loja [PERSON_NAME] [DATE] 22:45:38 + − Leaflet | © OSM & CartoDB" at bounding box center [245, 116] width 490 height 194
click at [244, 117] on img at bounding box center [244, 116] width 13 height 13
click at [241, 104] on div "Sua loja [PERSON_NAME] [DATE] 22:45:38 + − Leaflet | © OSM & CartoDB" at bounding box center [245, 116] width 490 height 194
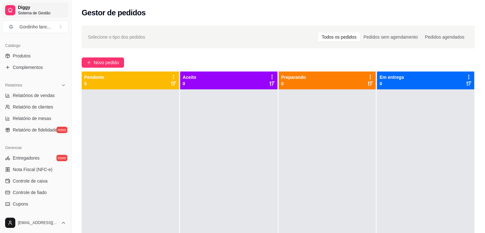
click at [23, 8] on span "Diggy" at bounding box center [42, 8] width 48 height 6
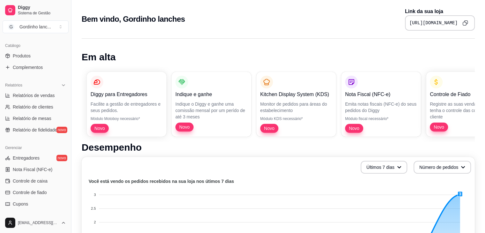
scroll to position [203, 0]
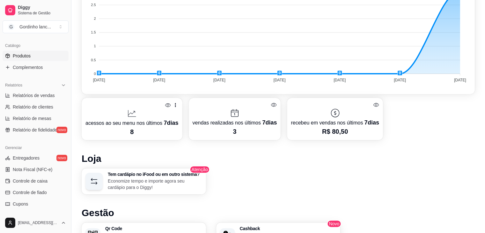
click at [25, 57] on span "Produtos" at bounding box center [22, 56] width 18 height 6
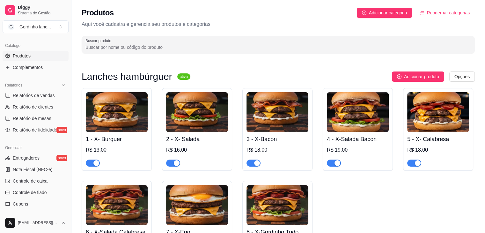
click at [432, 12] on span "Reodernar categorias" at bounding box center [447, 12] width 43 height 7
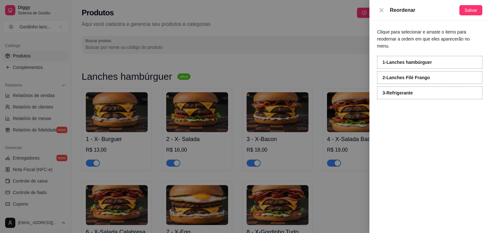
click at [429, 73] on div "2 - Lanches Filé Frango" at bounding box center [429, 77] width 105 height 13
click at [304, 24] on div at bounding box center [245, 116] width 490 height 233
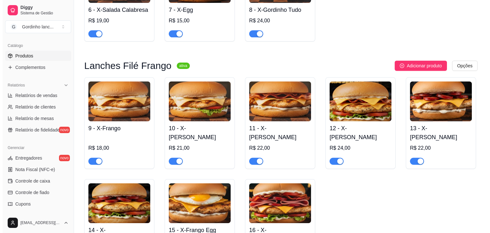
scroll to position [229, 0]
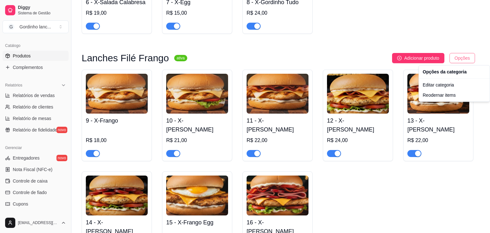
click at [448, 85] on div "Editar categoria" at bounding box center [454, 85] width 68 height 10
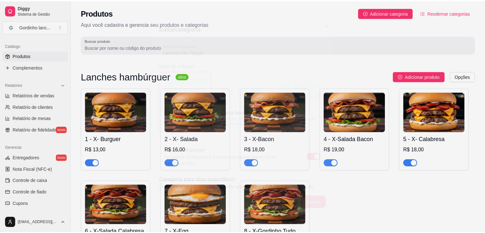
scroll to position [172, 0]
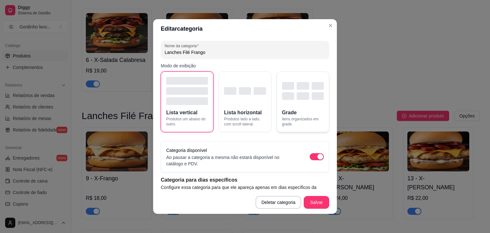
click at [282, 94] on div "button" at bounding box center [288, 96] width 12 height 8
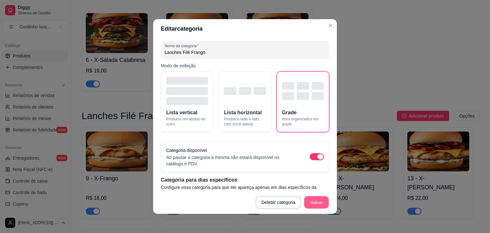
click at [323, 202] on button "Salvar" at bounding box center [316, 202] width 25 height 12
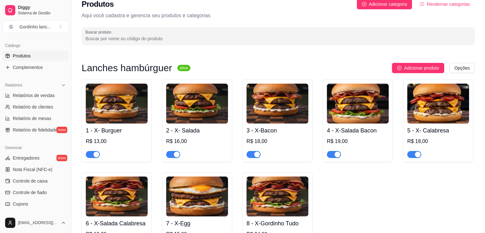
scroll to position [0, 0]
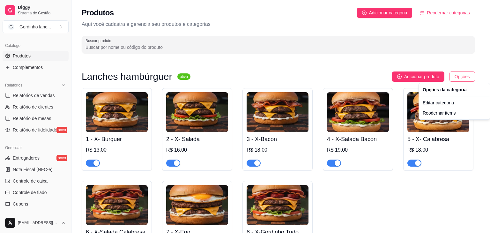
click at [460, 76] on html "Diggy Sistema de Gestão G Gordinho lanc ... Loja aberta Plano Customizado até 2…" at bounding box center [245, 116] width 490 height 233
click at [453, 101] on div "Editar categoria" at bounding box center [454, 103] width 68 height 10
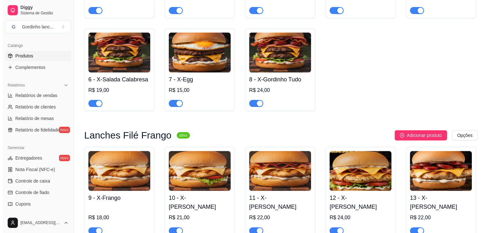
scroll to position [153, 0]
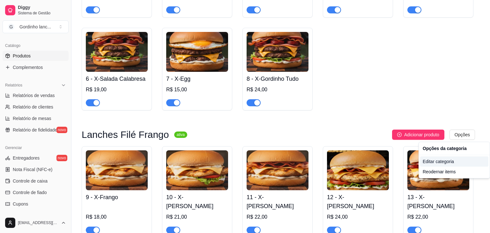
click at [464, 160] on div "Editar categoria" at bounding box center [454, 161] width 68 height 10
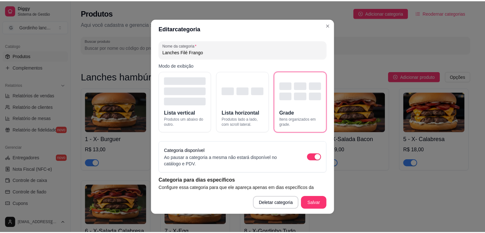
scroll to position [172, 0]
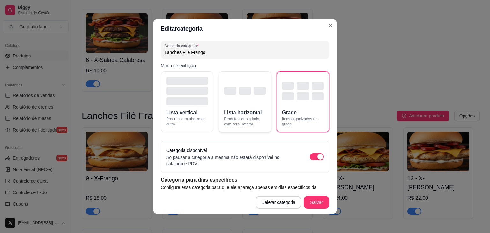
click at [264, 96] on button "Lista horizontal Produtos lado a lado, com scroll lateral." at bounding box center [244, 101] width 53 height 61
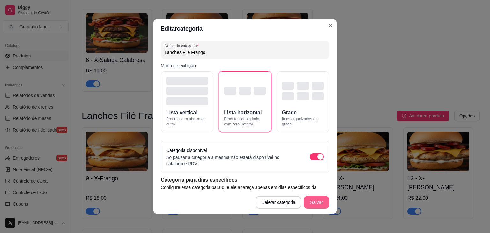
click at [323, 197] on button "Salvar" at bounding box center [315, 202] width 25 height 13
click at [309, 206] on button "Salvar" at bounding box center [316, 202] width 25 height 12
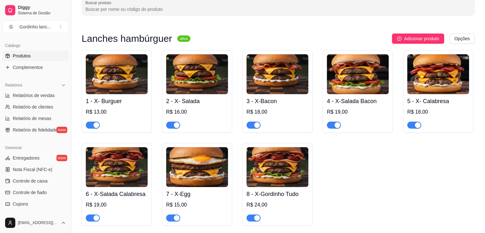
scroll to position [4, 0]
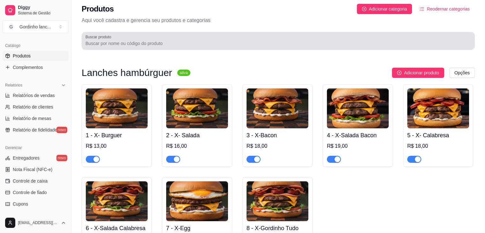
click at [159, 40] on div at bounding box center [277, 40] width 385 height 13
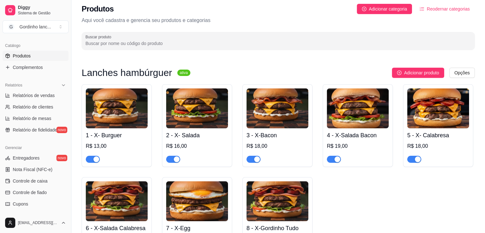
type input "1"
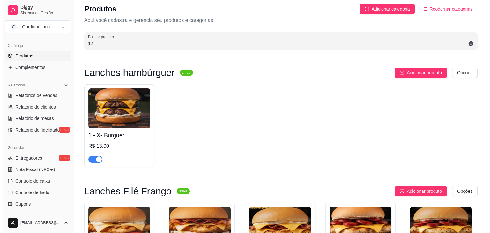
scroll to position [0, 0]
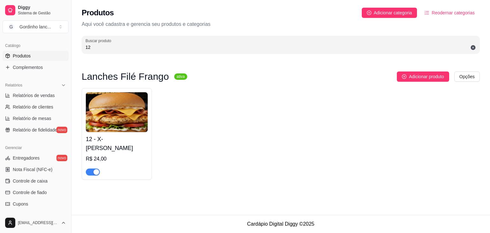
type input "1"
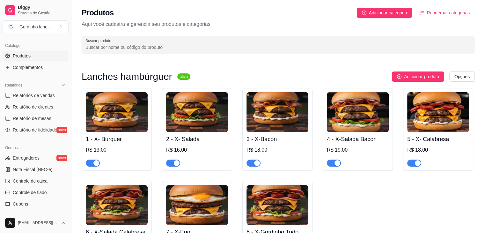
click at [125, 151] on div "R$ 13,00" at bounding box center [117, 150] width 62 height 8
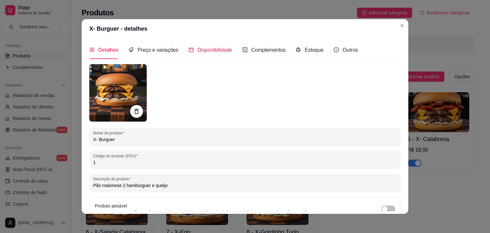
click at [200, 50] on span "Disponibilidade" at bounding box center [214, 49] width 35 height 5
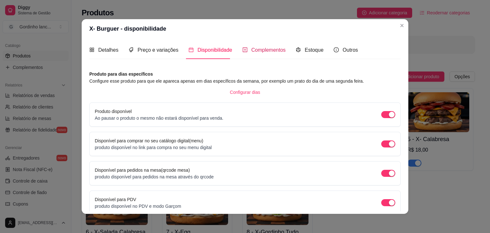
click at [274, 53] on span "Complementos" at bounding box center [268, 49] width 34 height 5
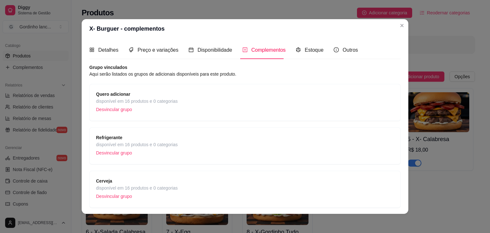
click at [185, 140] on div "Refrigerante disponível em 16 produtos e 0 categorias Desvincular grupo" at bounding box center [245, 146] width 298 height 24
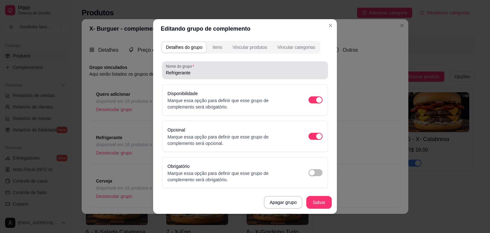
click at [257, 71] on input "Refrigerante" at bounding box center [245, 72] width 158 height 6
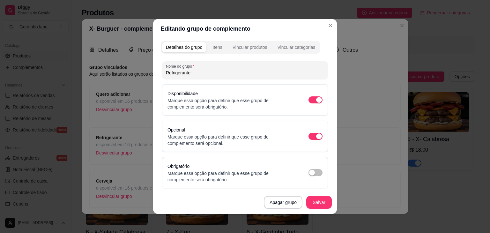
scroll to position [62, 0]
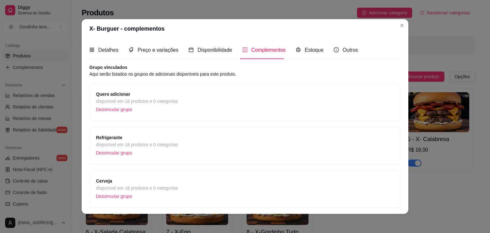
click at [210, 184] on div "Cerveja disponível em 16 produtos e 0 categorias Desvincular grupo" at bounding box center [245, 189] width 298 height 24
click at [279, 102] on div "Quero adicionar disponível em 16 produtos e 0 categorias Desvincular grupo" at bounding box center [245, 103] width 298 height 24
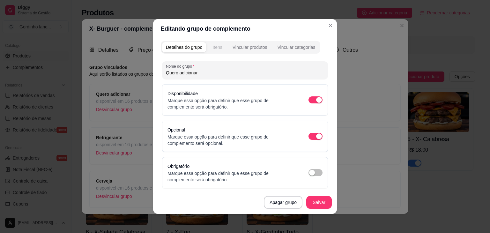
click at [215, 47] on div "Itens" at bounding box center [217, 47] width 10 height 6
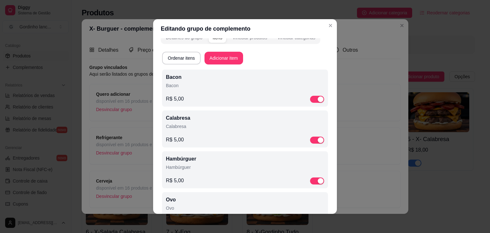
scroll to position [13, 0]
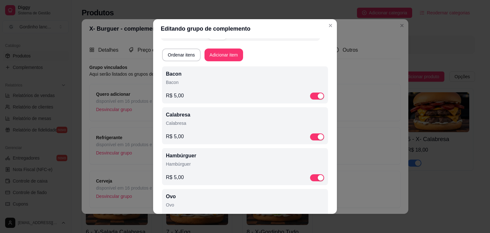
click at [189, 96] on div "R$ 5,00" at bounding box center [245, 96] width 158 height 8
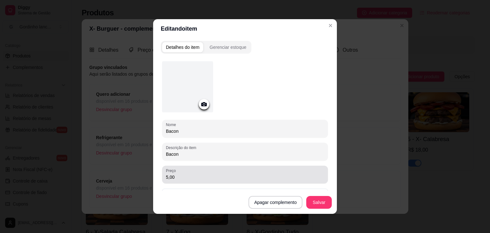
click at [174, 174] on input "5,00" at bounding box center [245, 177] width 158 height 6
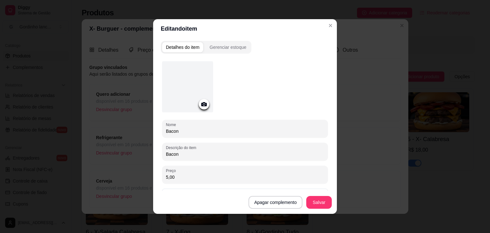
click at [166, 176] on input "5,00" at bounding box center [245, 177] width 158 height 6
type input "0,00"
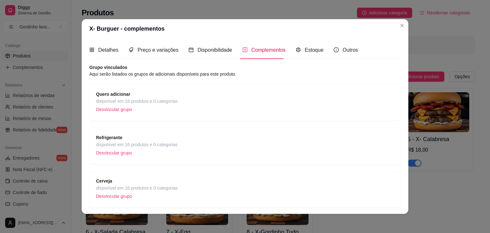
click at [386, 31] on header "X- Burguer - complementos" at bounding box center [245, 28] width 326 height 19
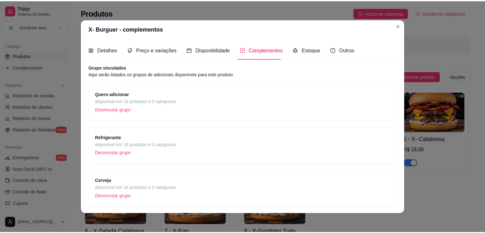
scroll to position [203, 0]
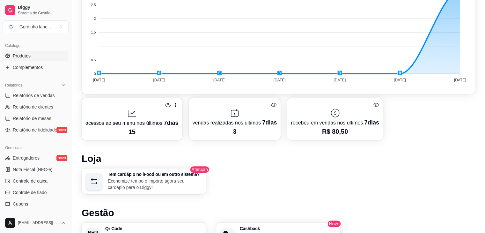
click at [10, 55] on link "Produtos" at bounding box center [36, 56] width 66 height 10
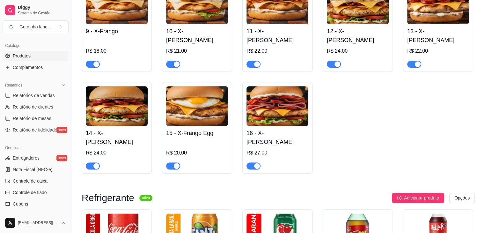
scroll to position [331, 0]
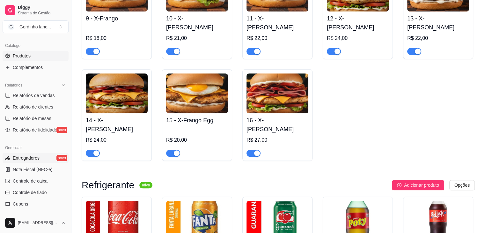
click at [36, 159] on span "Entregadores" at bounding box center [26, 158] width 27 height 6
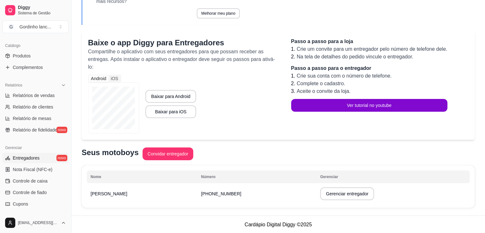
scroll to position [84, 0]
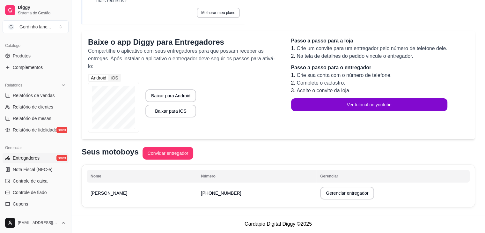
click at [84, 47] on div "Baixe o app Diggy para Entregadores Compartilhe o aplicativo com seus entregado…" at bounding box center [278, 85] width 393 height 108
click at [44, 58] on link "Produtos" at bounding box center [36, 56] width 66 height 10
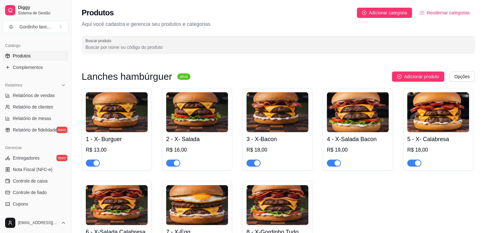
click at [44, 58] on link "Produtos" at bounding box center [36, 56] width 66 height 10
click at [142, 160] on div at bounding box center [117, 160] width 62 height 13
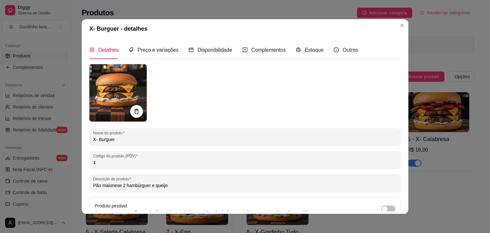
click at [142, 160] on input "1" at bounding box center [244, 162] width 303 height 6
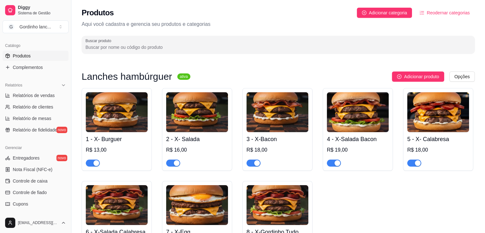
click at [105, 130] on img at bounding box center [117, 112] width 62 height 40
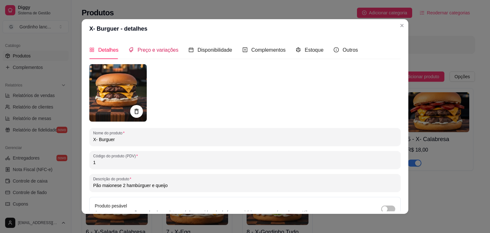
click at [137, 47] on span "Preço e variações" at bounding box center [157, 49] width 41 height 5
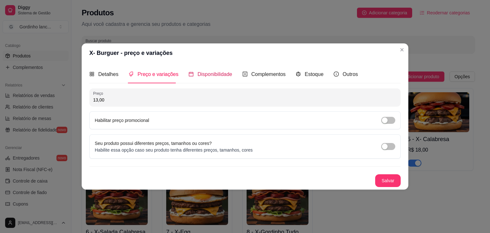
click at [216, 75] on span "Disponibilidade" at bounding box center [214, 73] width 35 height 5
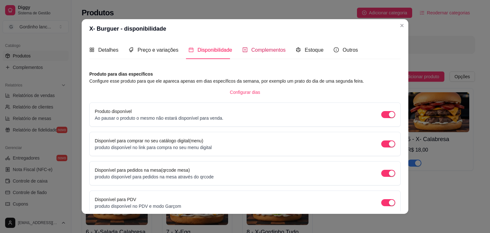
click at [257, 50] on span "Complementos" at bounding box center [268, 49] width 34 height 5
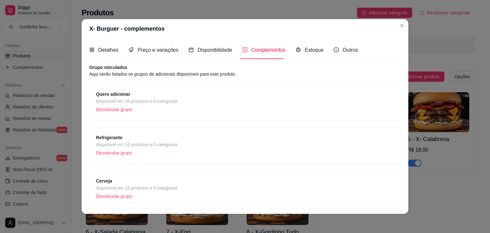
click at [172, 91] on span "Quero adicionar" at bounding box center [137, 94] width 82 height 7
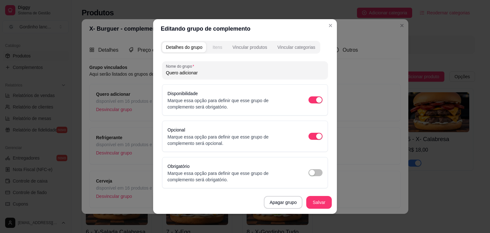
click at [208, 48] on button "Itens" at bounding box center [216, 47] width 17 height 10
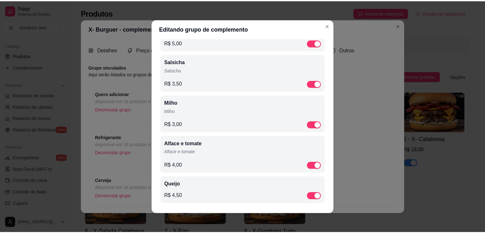
scroll to position [357, 0]
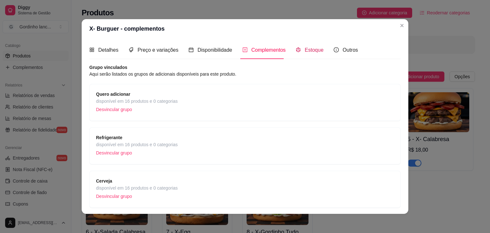
click at [311, 51] on span "Estoque" at bounding box center [313, 49] width 19 height 5
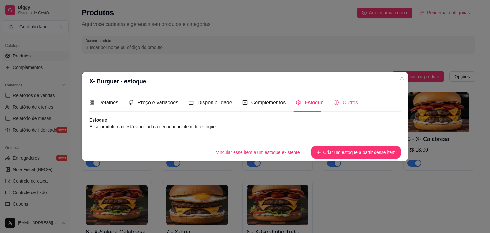
click at [344, 108] on div "Outros" at bounding box center [345, 102] width 24 height 18
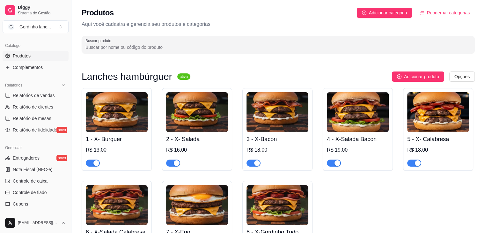
click at [435, 14] on span "Reodernar categorias" at bounding box center [447, 12] width 43 height 7
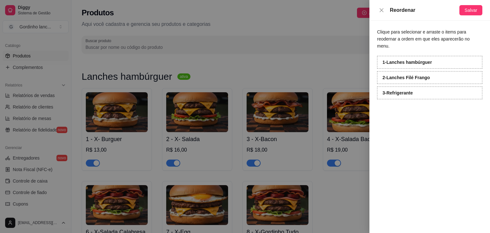
click at [287, 47] on div at bounding box center [245, 116] width 490 height 233
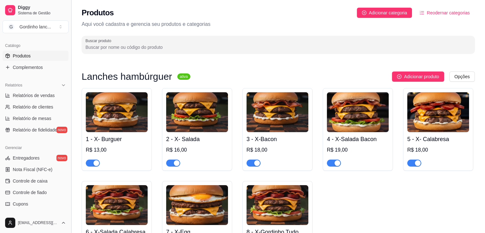
click at [69, 207] on button "Toggle Sidebar" at bounding box center [71, 116] width 5 height 233
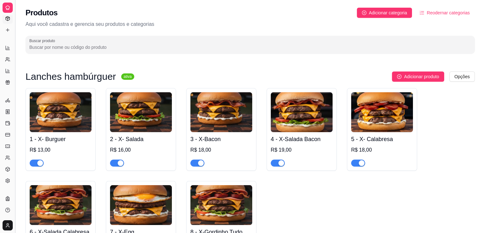
scroll to position [91, 0]
click at [69, 207] on img at bounding box center [61, 205] width 62 height 40
click at [301, 190] on div "1 - X- Burguer R$ 13,00 2 - X- Salada R$ 16,00 3 - X-Bacon R$ 18,00 4 - X-Salad…" at bounding box center [249, 175] width 449 height 175
click at [7, 53] on icon at bounding box center [7, 54] width 5 height 5
select select "ALL"
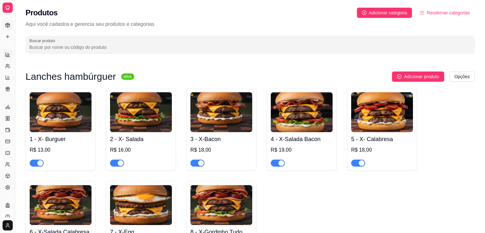
select select "ALL"
select select "0"
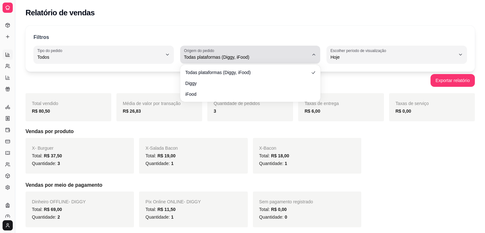
click at [315, 56] on icon "button" at bounding box center [313, 54] width 5 height 5
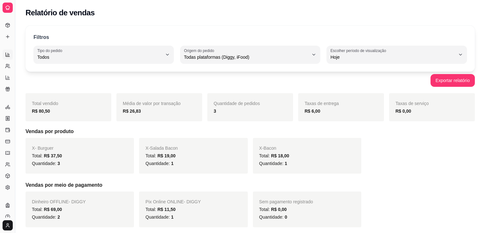
click at [399, 130] on h5 "Vendas por produto" at bounding box center [249, 131] width 449 height 8
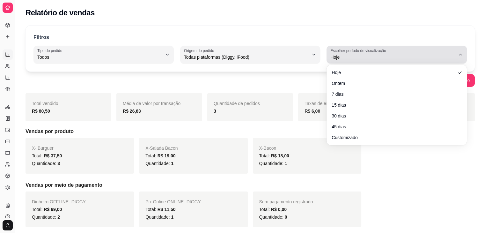
click at [459, 56] on icon "button" at bounding box center [460, 54] width 5 height 5
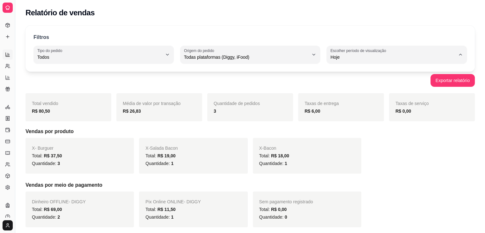
click at [440, 21] on div "Relatório de vendas" at bounding box center [249, 11] width 469 height 22
